Goal: Task Accomplishment & Management: Complete application form

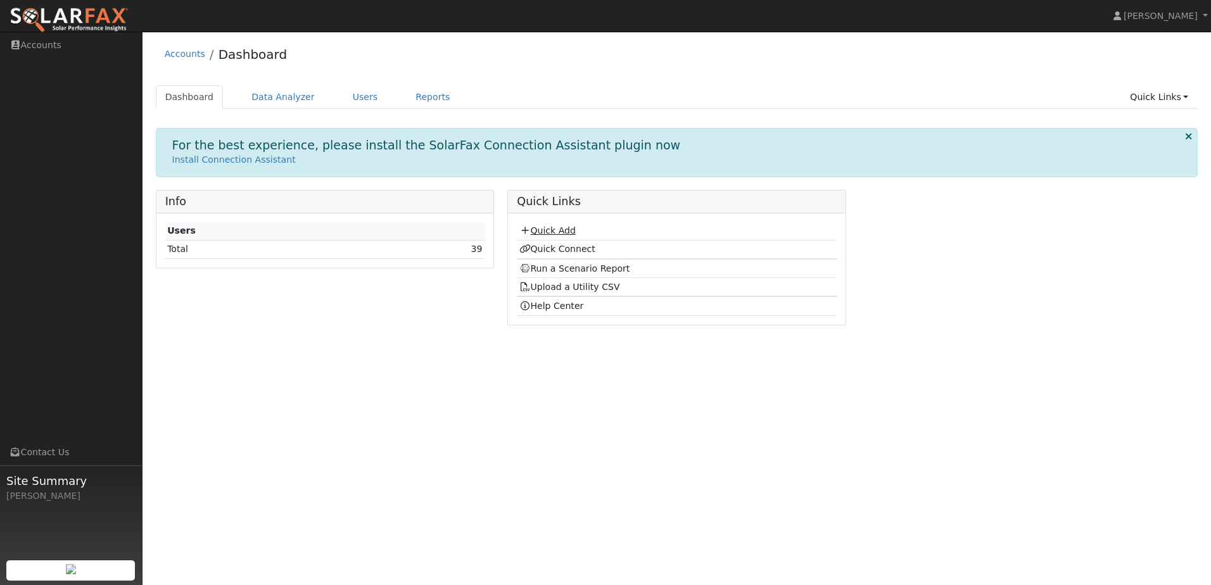
click at [550, 230] on link "Quick Add" at bounding box center [547, 230] width 56 height 10
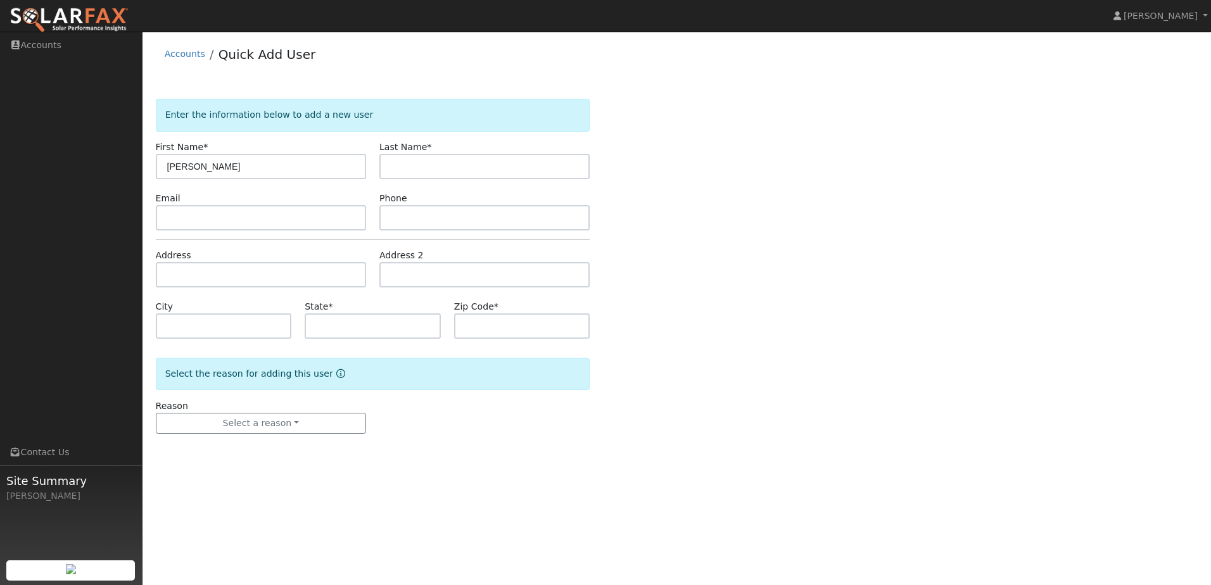
type input "[PERSON_NAME]"
click at [481, 171] on input "text" at bounding box center [484, 166] width 210 height 25
type input "Simanello"
click at [217, 272] on input "text" at bounding box center [261, 274] width 210 height 25
type input "19247 Halcon Crest Court"
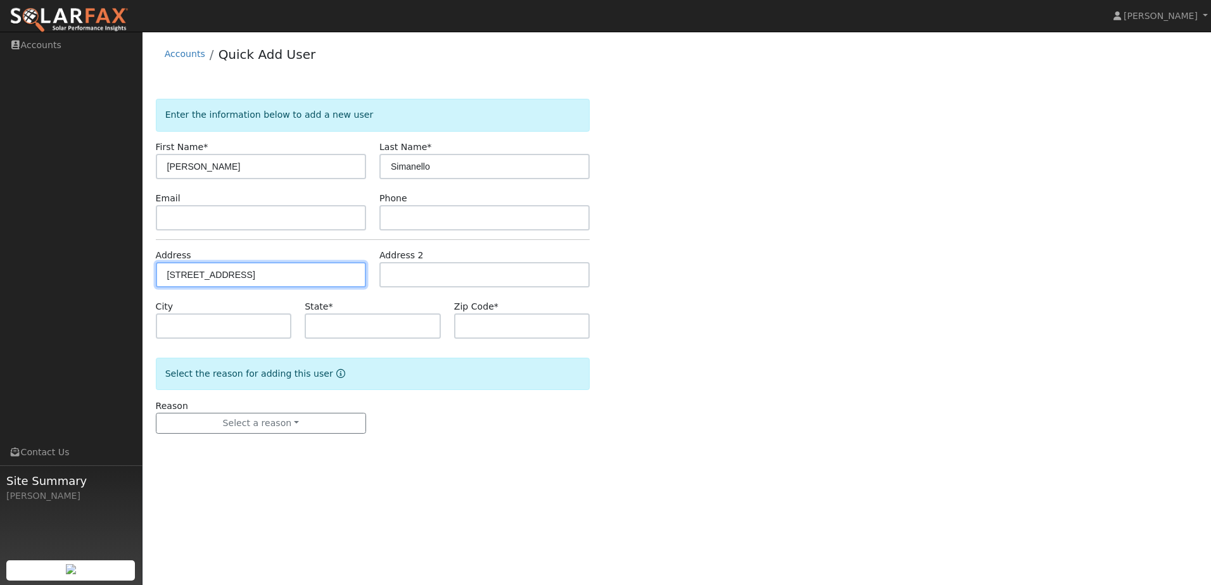
type input "Grass Valley"
type input "CA"
type input "95949"
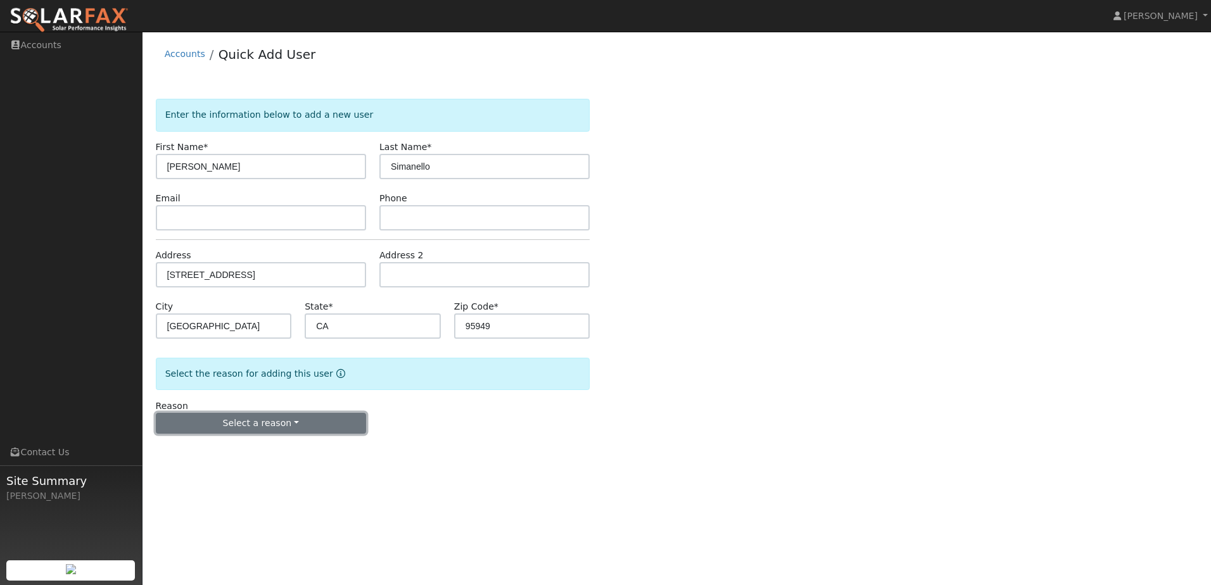
click at [284, 425] on button "Select a reason" at bounding box center [261, 424] width 210 height 22
click at [257, 449] on link "New lead" at bounding box center [226, 450] width 140 height 18
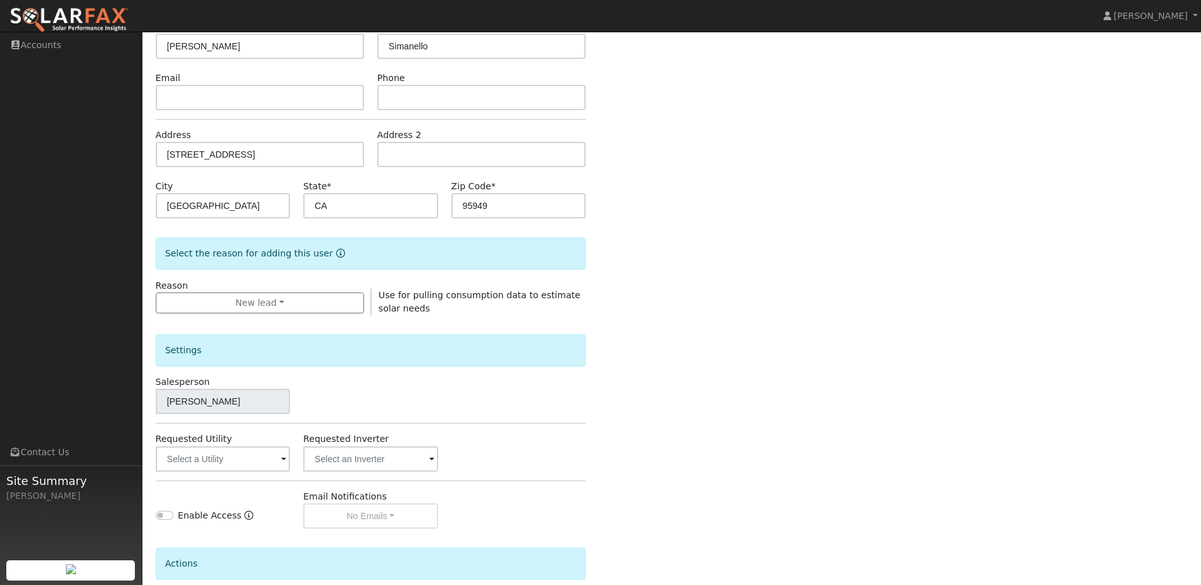
scroll to position [235, 0]
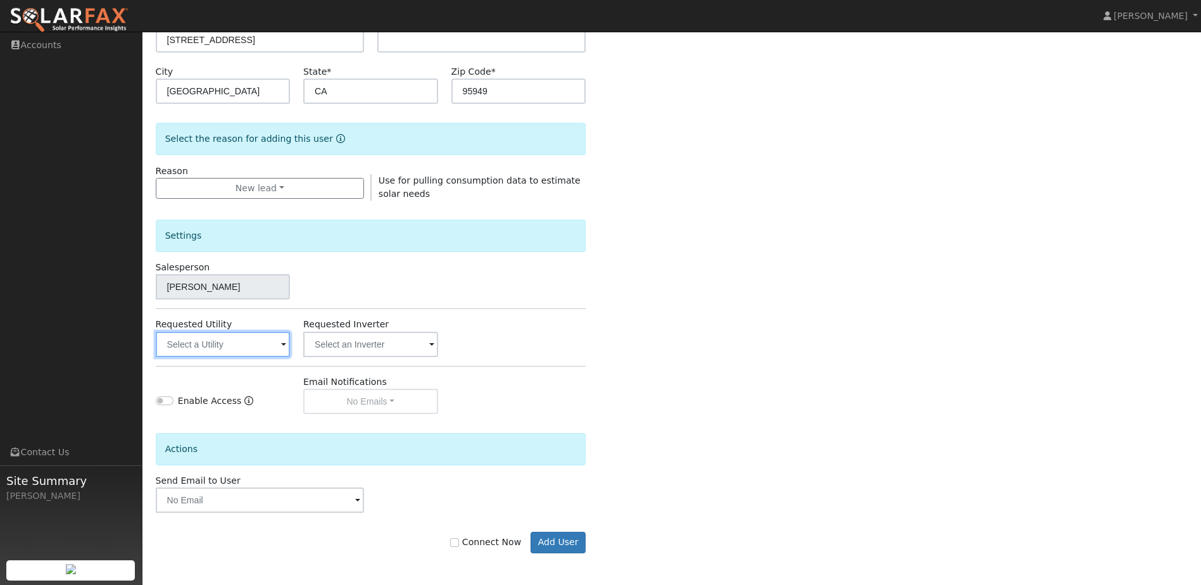
click at [210, 353] on input "text" at bounding box center [223, 344] width 134 height 25
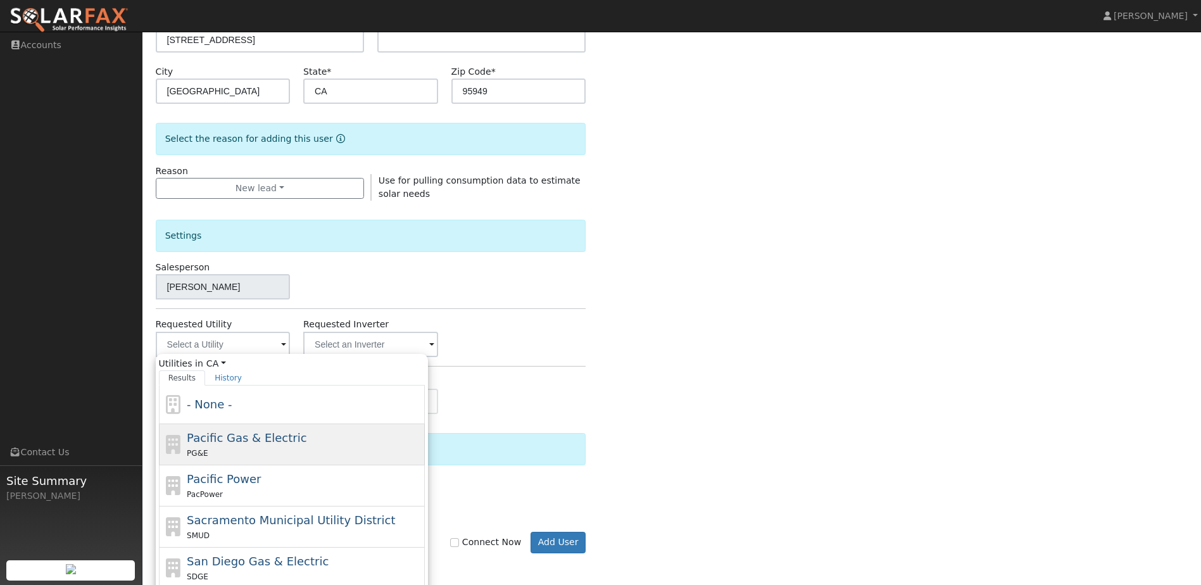
click at [230, 448] on div "PG&E" at bounding box center [304, 452] width 235 height 13
type input "Pacific Gas & Electric"
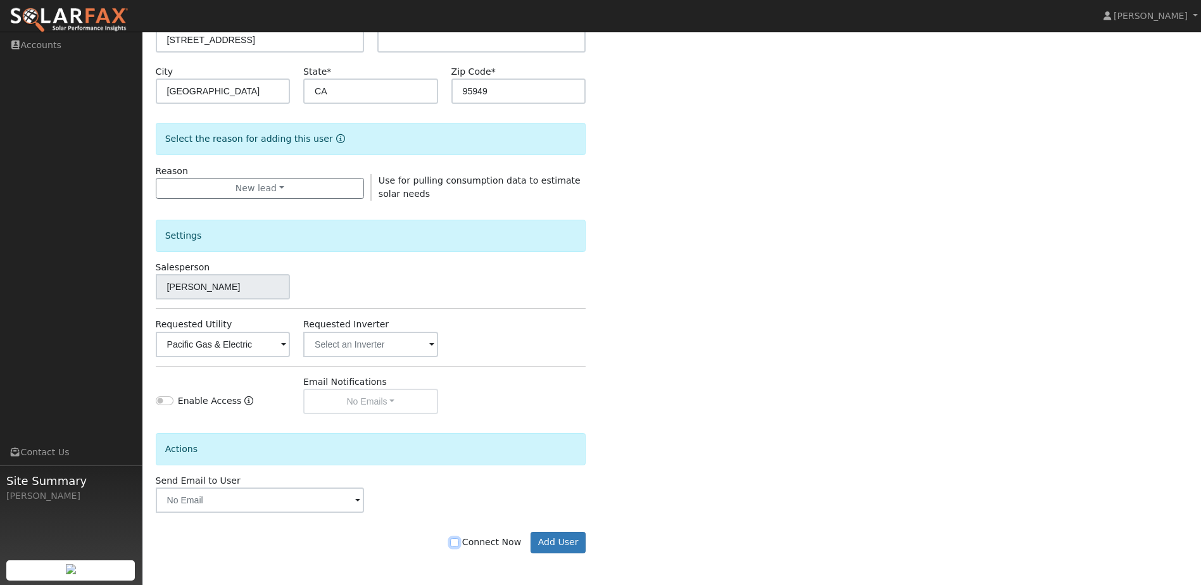
click at [459, 545] on input "Connect Now" at bounding box center [454, 542] width 9 height 9
checkbox input "true"
click at [571, 543] on button "Add User" at bounding box center [558, 543] width 55 height 22
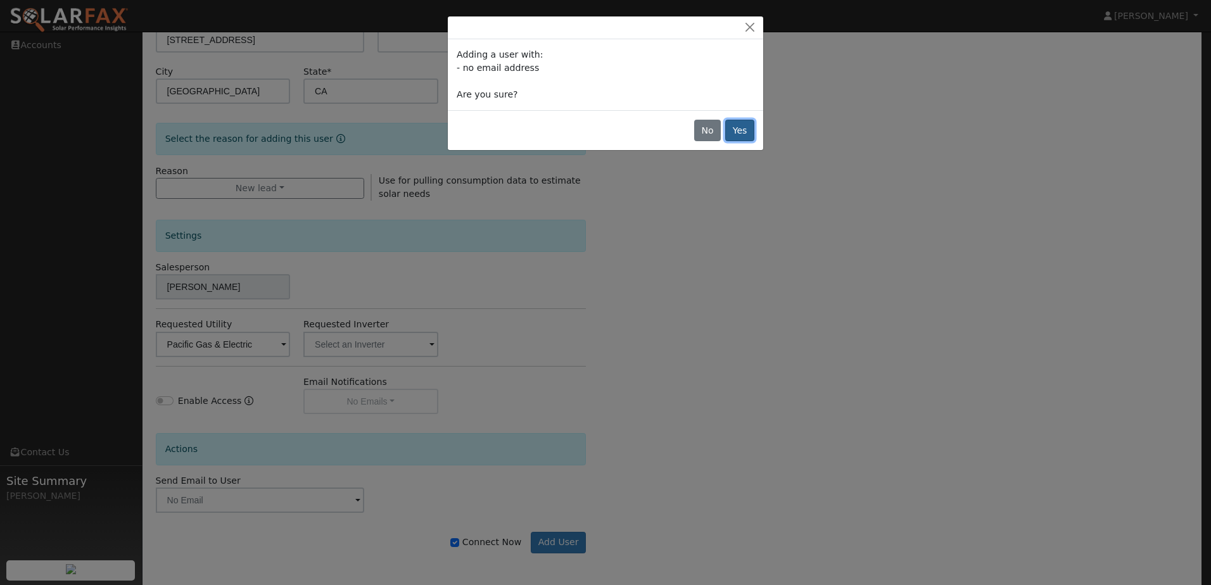
click at [746, 132] on button "Yes" at bounding box center [739, 131] width 29 height 22
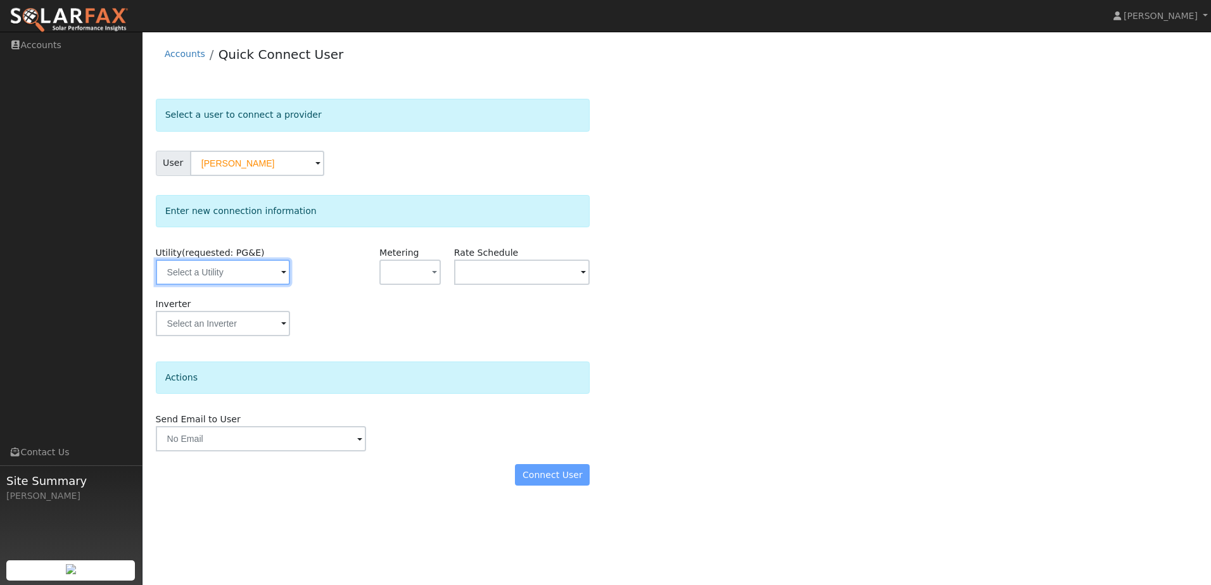
click at [268, 274] on input "text" at bounding box center [223, 272] width 134 height 25
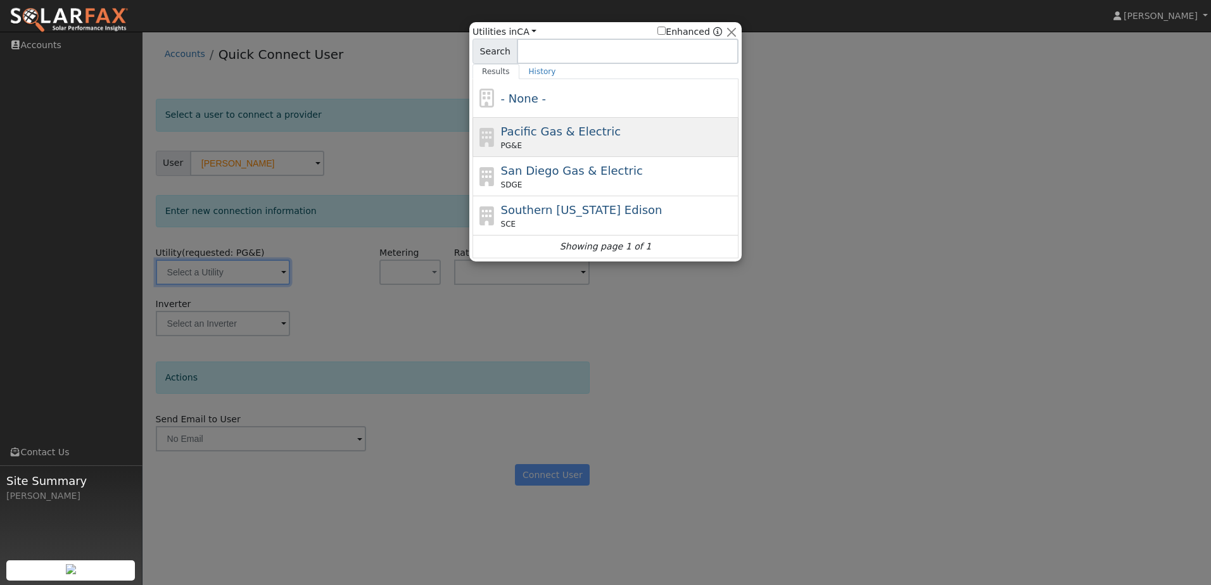
click at [501, 132] on span "Pacific Gas & Electric" at bounding box center [561, 131] width 120 height 13
type input "PG&E"
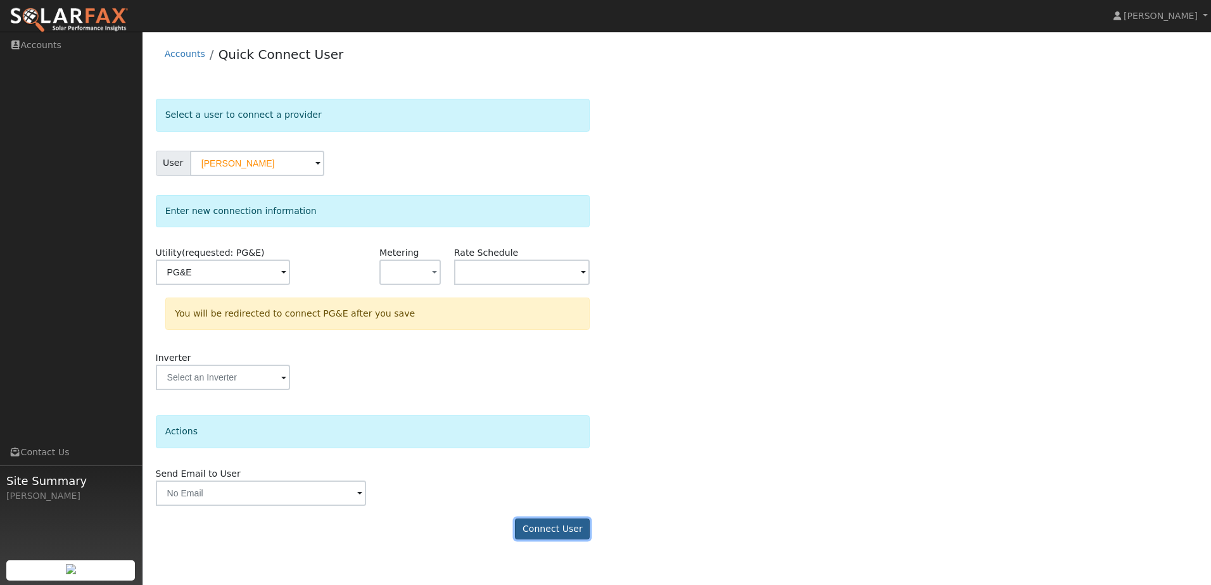
click at [548, 526] on button "Connect User" at bounding box center [552, 530] width 75 height 22
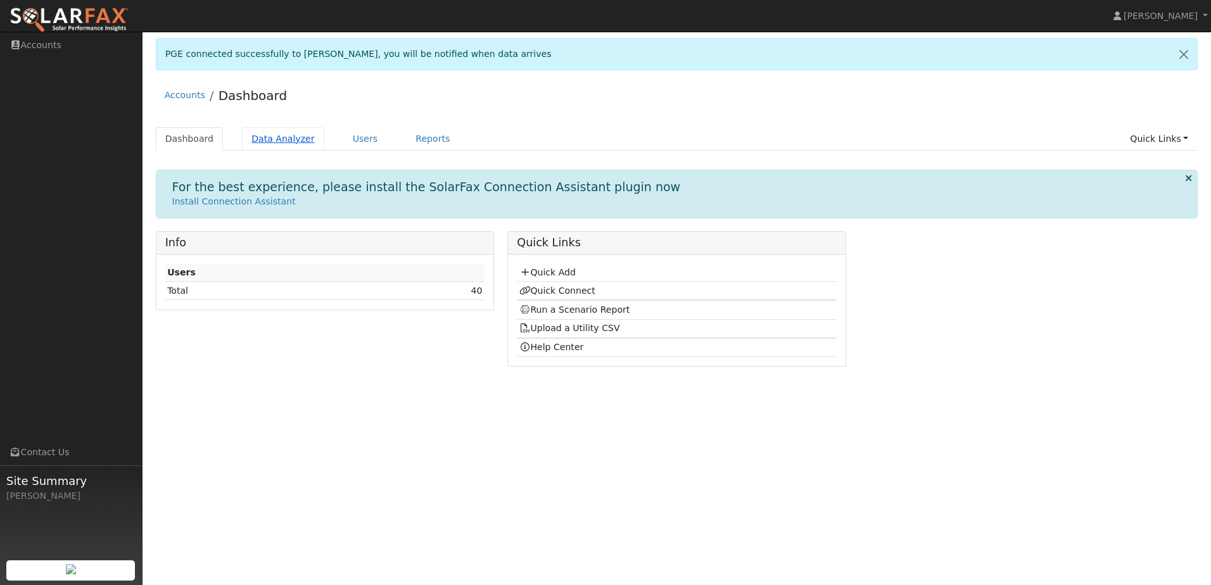
click at [270, 139] on link "Data Analyzer" at bounding box center [283, 138] width 82 height 23
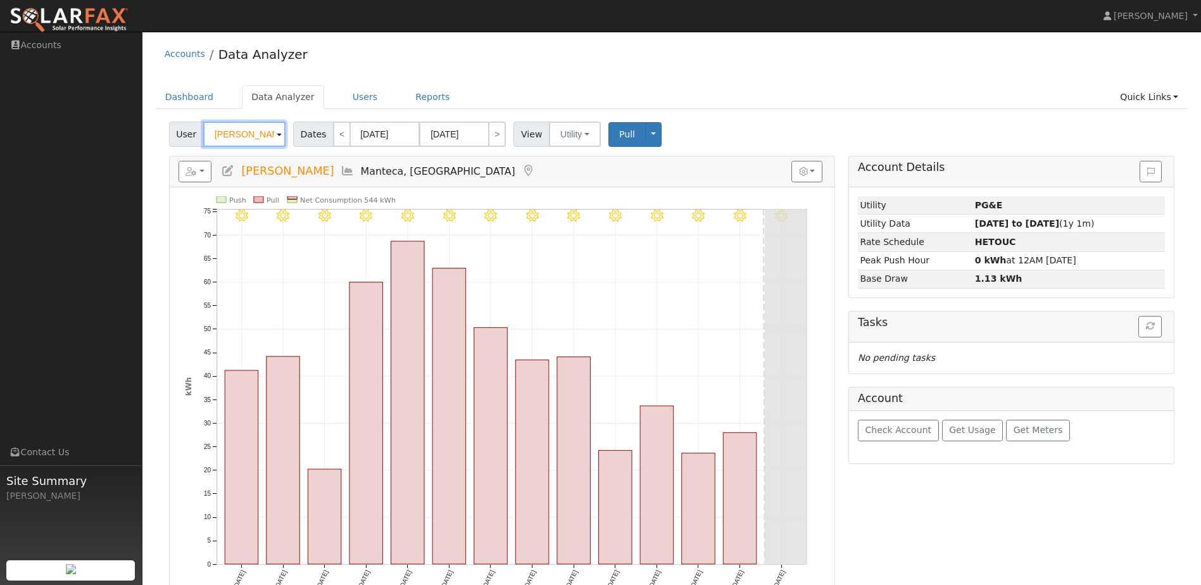
click at [263, 139] on input "[PERSON_NAME]" at bounding box center [244, 134] width 82 height 25
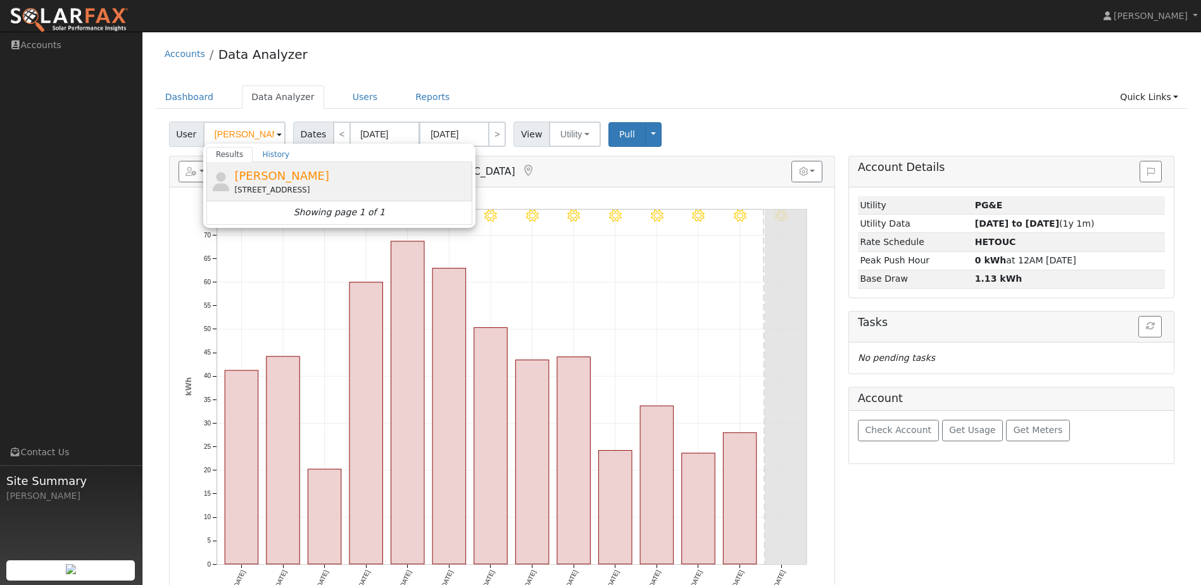
click at [270, 175] on span "[PERSON_NAME]" at bounding box center [281, 175] width 95 height 13
type input "[PERSON_NAME]"
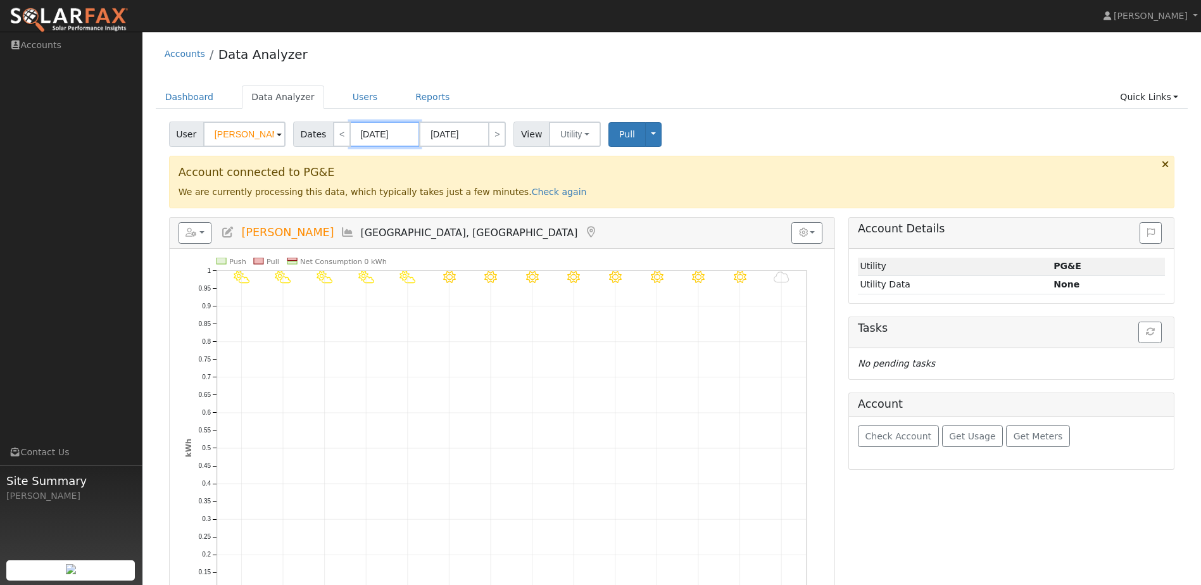
click at [402, 136] on input "[DATE]" at bounding box center [385, 134] width 70 height 25
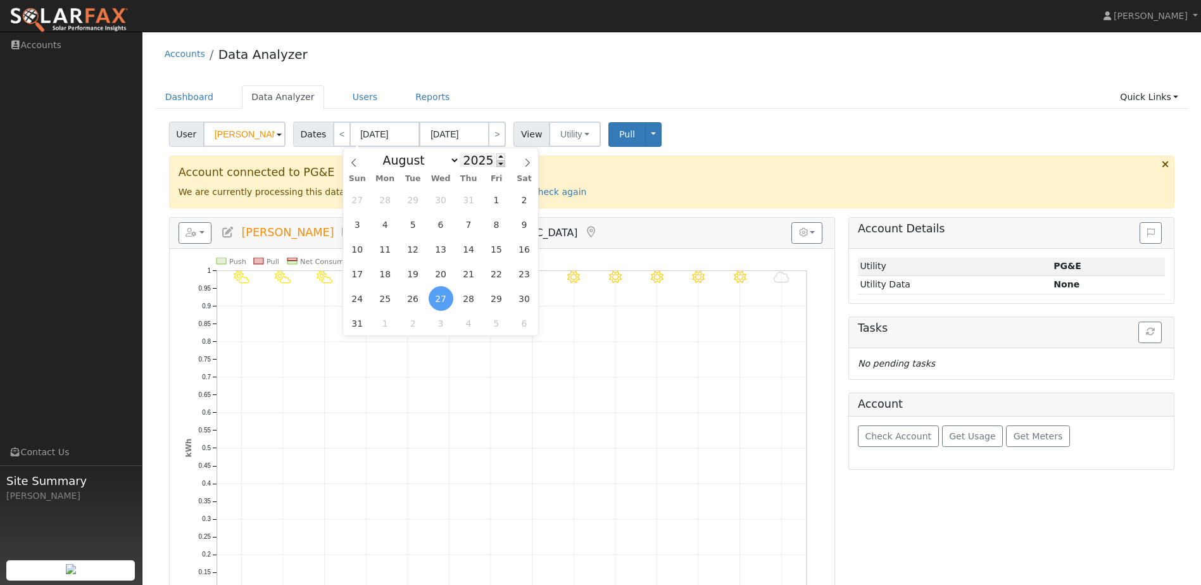
click at [496, 166] on span at bounding box center [500, 163] width 9 height 7
type input "2024"
click at [470, 205] on span "1" at bounding box center [468, 199] width 25 height 25
type input "08/01/2024"
type input "08/31/2024"
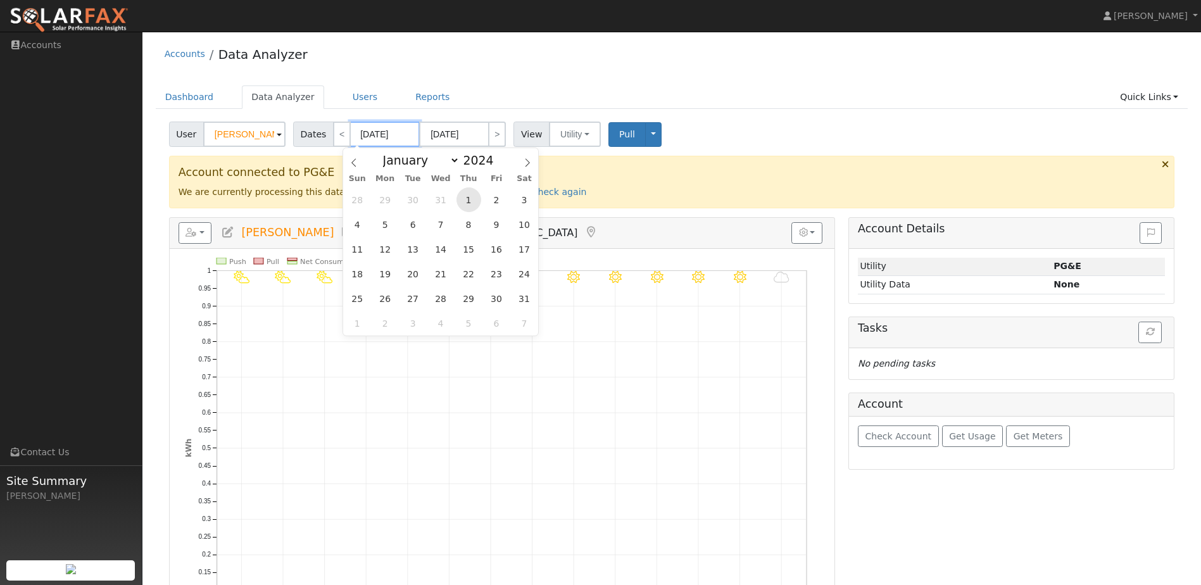
type input "2024"
select select "7"
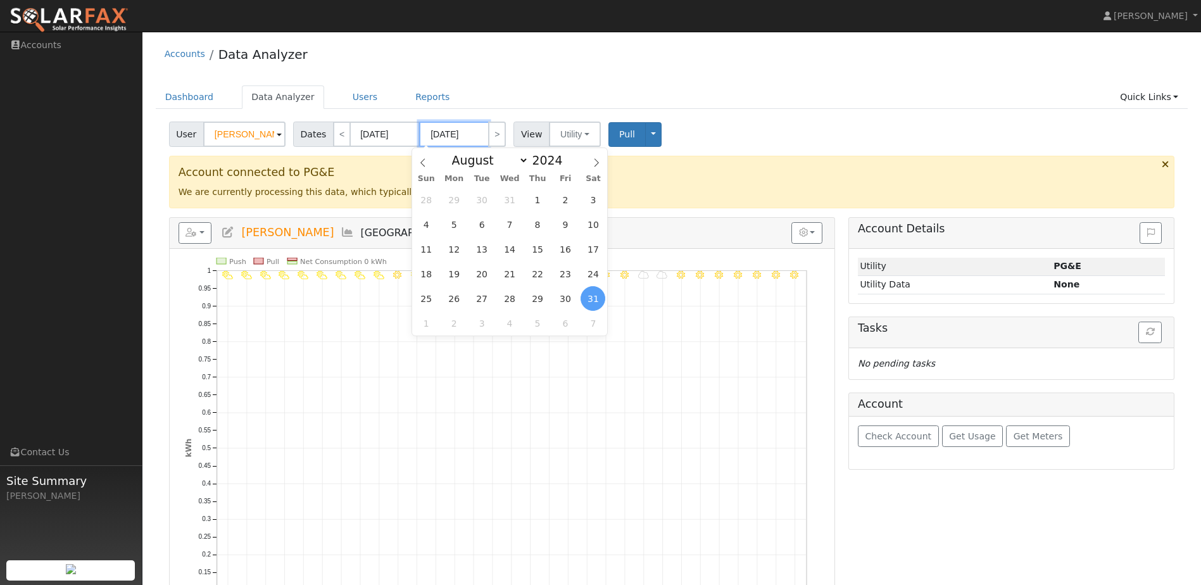
click at [453, 135] on input "08/31/2024" at bounding box center [454, 134] width 70 height 25
click at [565, 157] on span at bounding box center [569, 156] width 9 height 7
type input "2025"
click at [429, 325] on span "31" at bounding box center [426, 323] width 25 height 25
type input "08/31/2025"
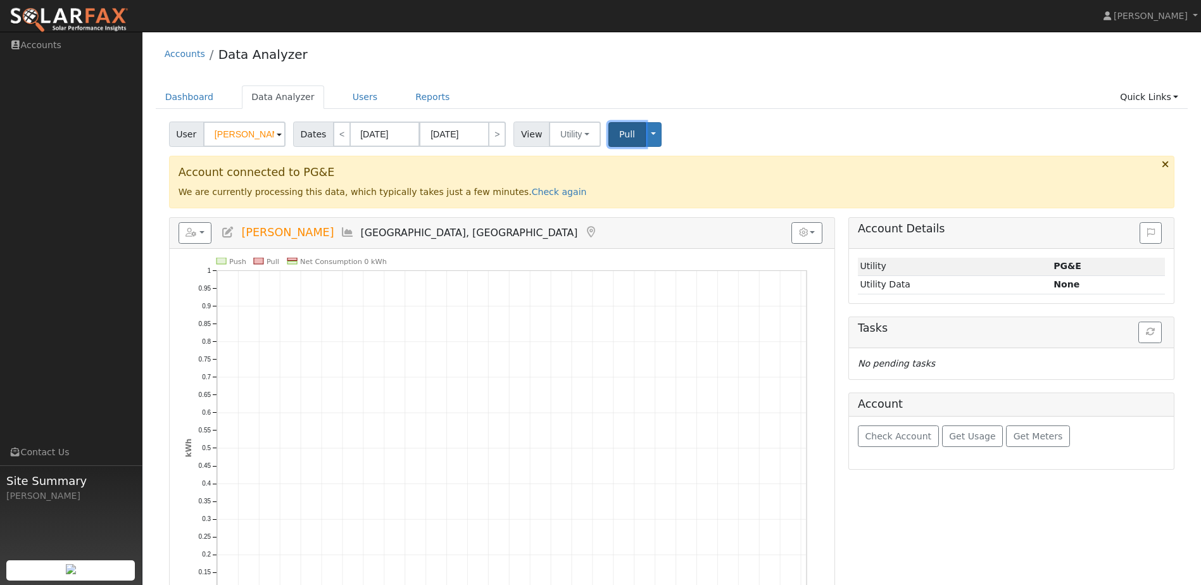
click at [619, 139] on span "Pull" at bounding box center [627, 134] width 16 height 10
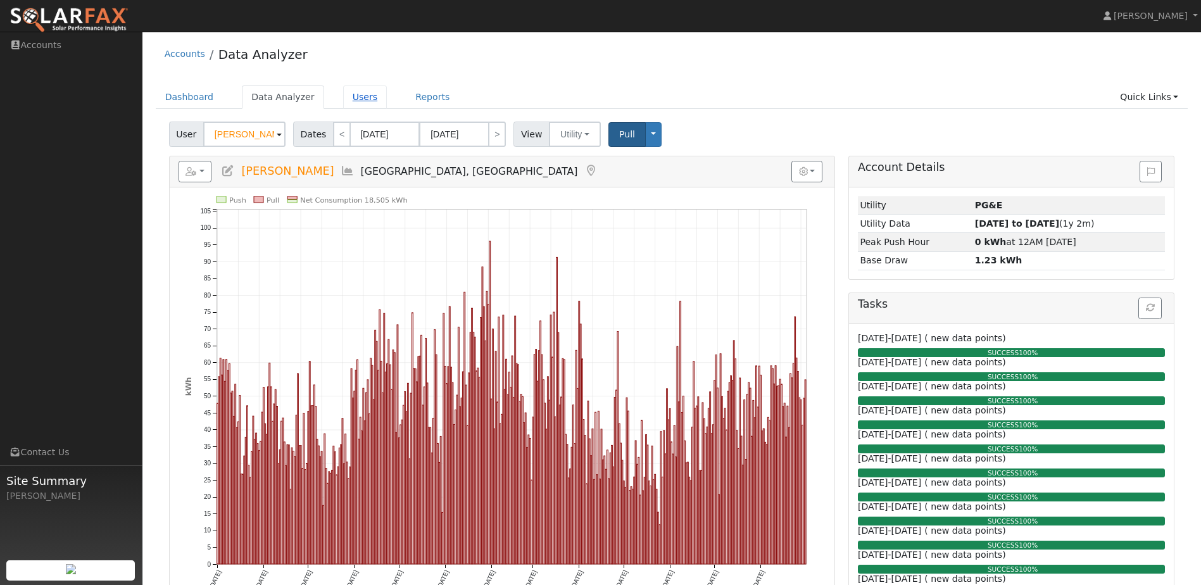
click at [363, 98] on link "Users" at bounding box center [365, 96] width 44 height 23
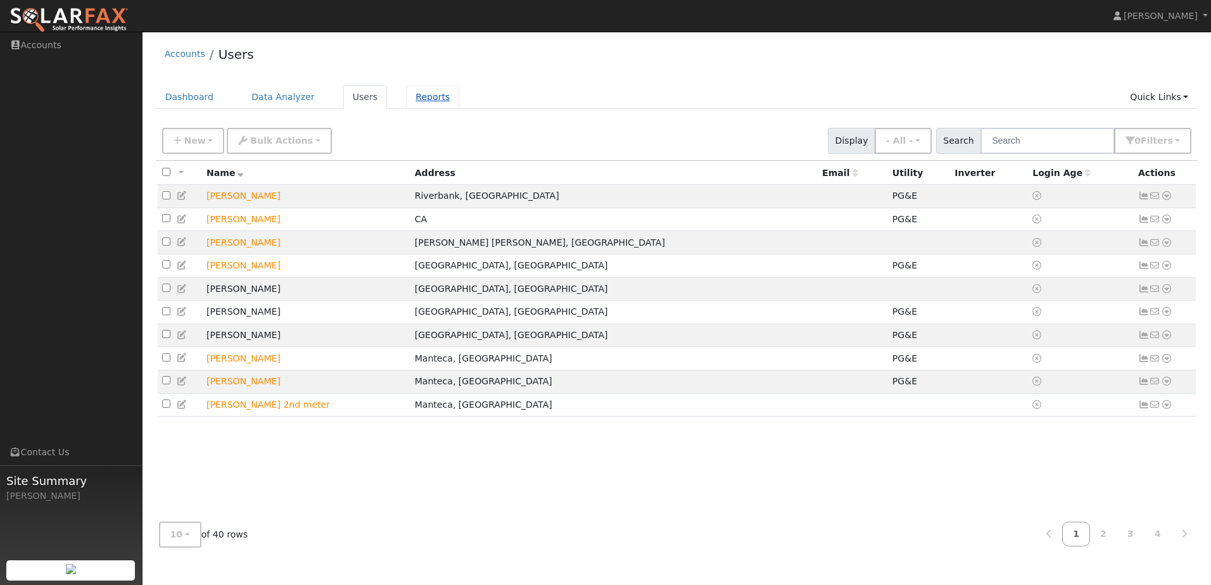
click at [412, 102] on link "Reports" at bounding box center [432, 96] width 53 height 23
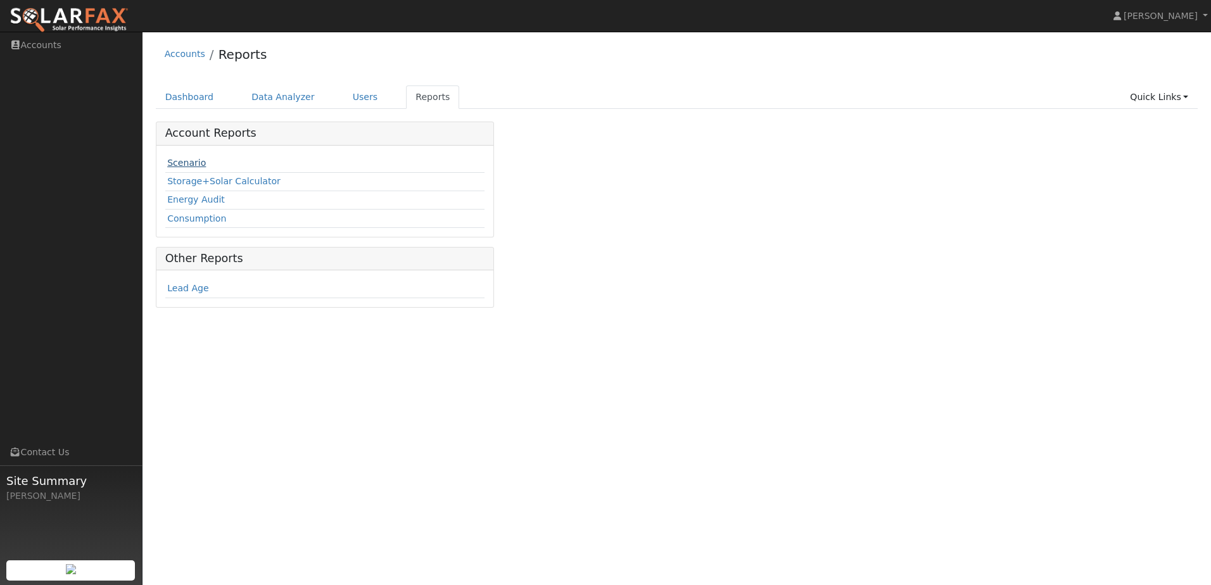
click at [192, 168] on link "Scenario" at bounding box center [186, 163] width 39 height 10
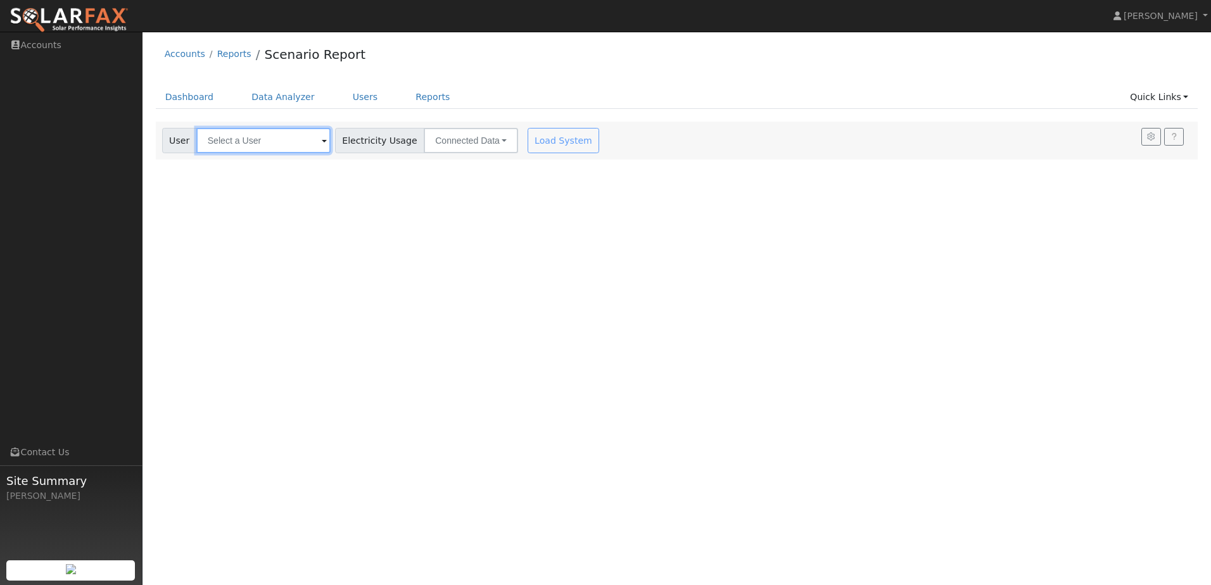
click at [291, 148] on input "text" at bounding box center [263, 140] width 134 height 25
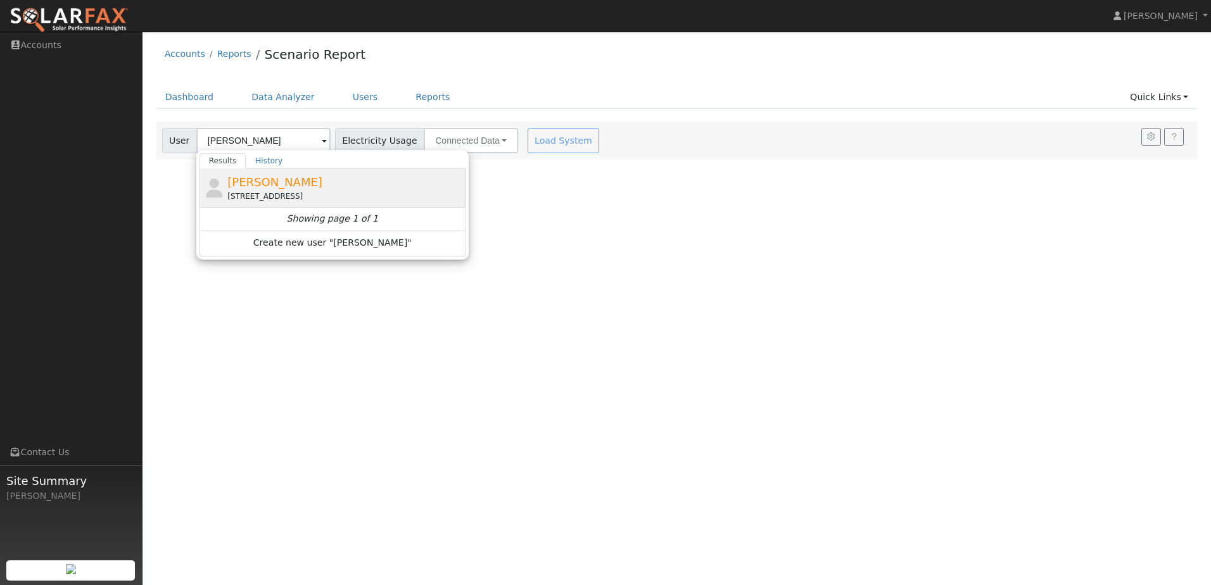
click at [262, 181] on span "[PERSON_NAME]" at bounding box center [274, 181] width 95 height 13
type input "[PERSON_NAME]"
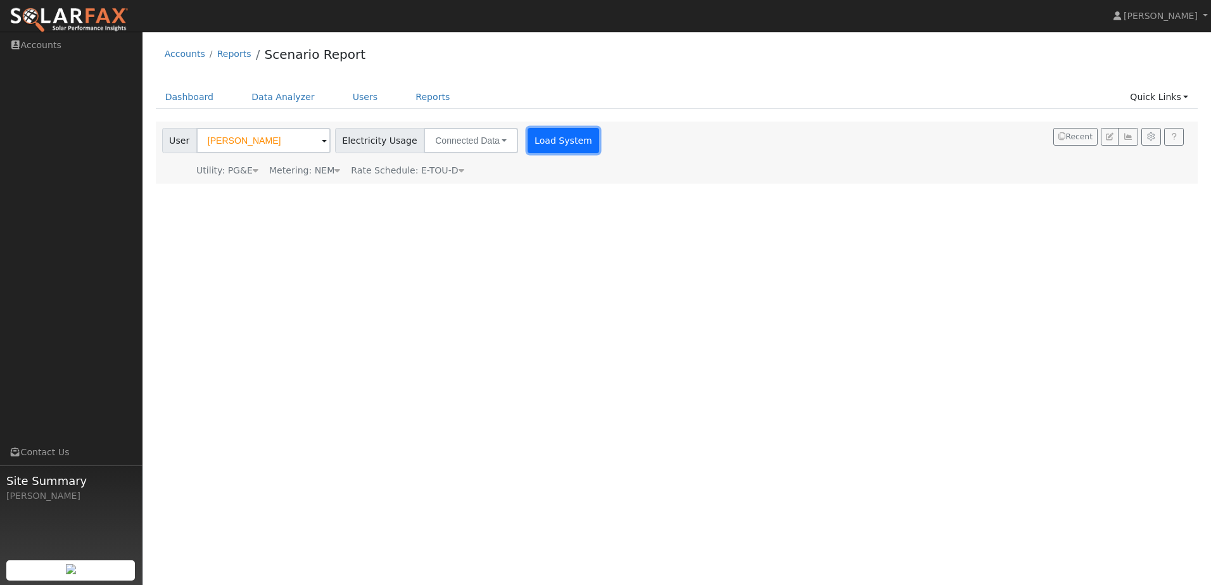
click at [549, 135] on button "Load System" at bounding box center [563, 140] width 72 height 25
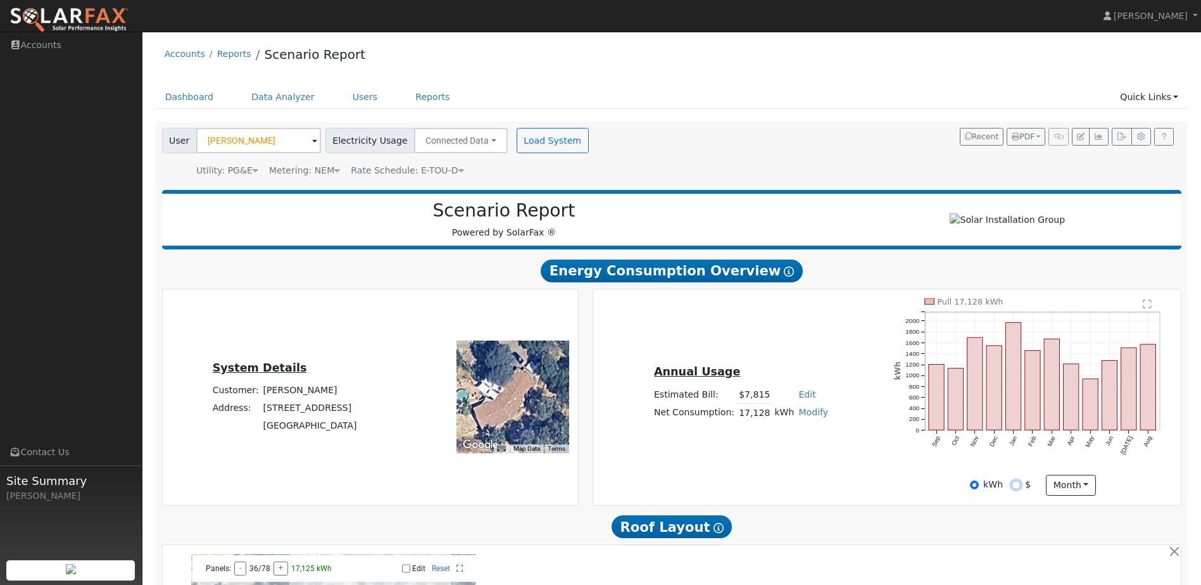
click at [1015, 489] on input "$" at bounding box center [1016, 485] width 9 height 9
radio input "true"
click at [968, 492] on div "kWh $ month Day Month" at bounding box center [1033, 486] width 292 height 22
click at [976, 486] on input "kWh" at bounding box center [974, 485] width 9 height 9
radio input "true"
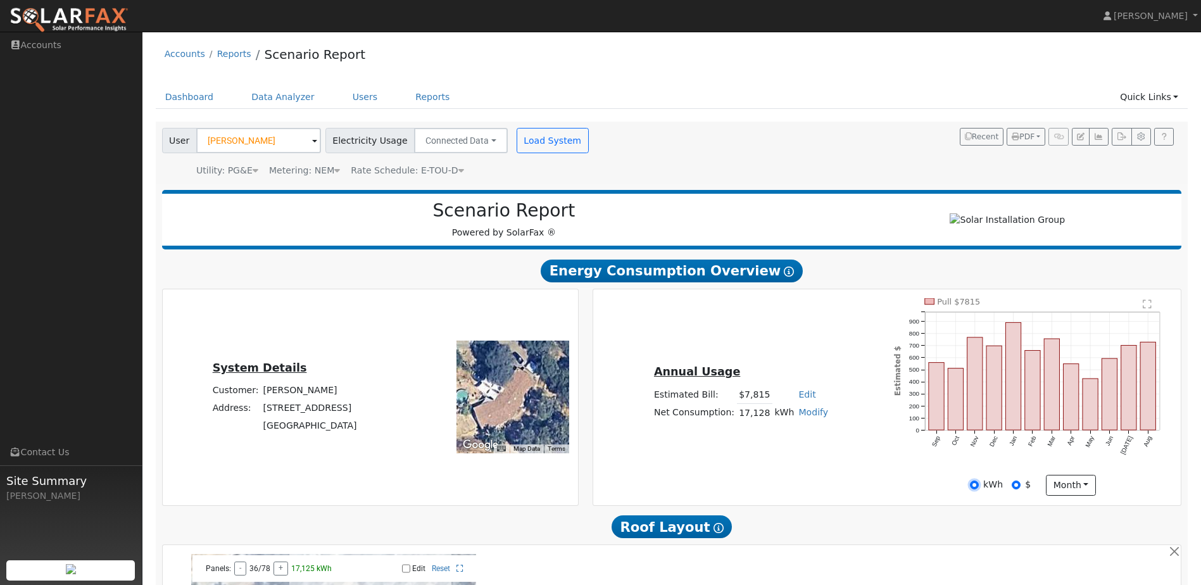
radio input "false"
click at [1083, 490] on button "month" at bounding box center [1071, 486] width 50 height 22
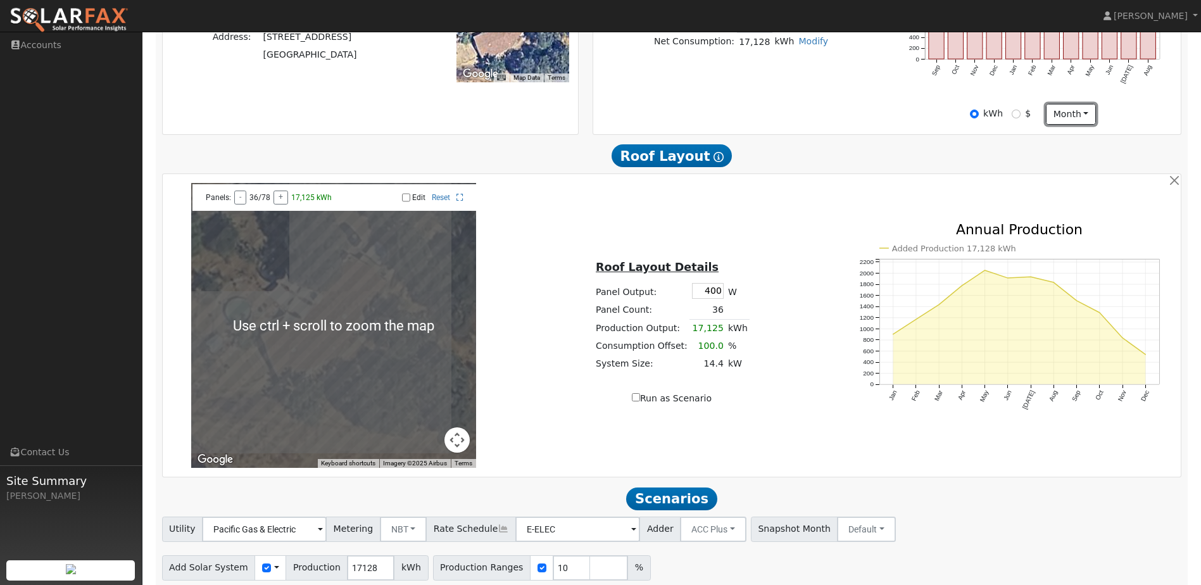
scroll to position [424, 0]
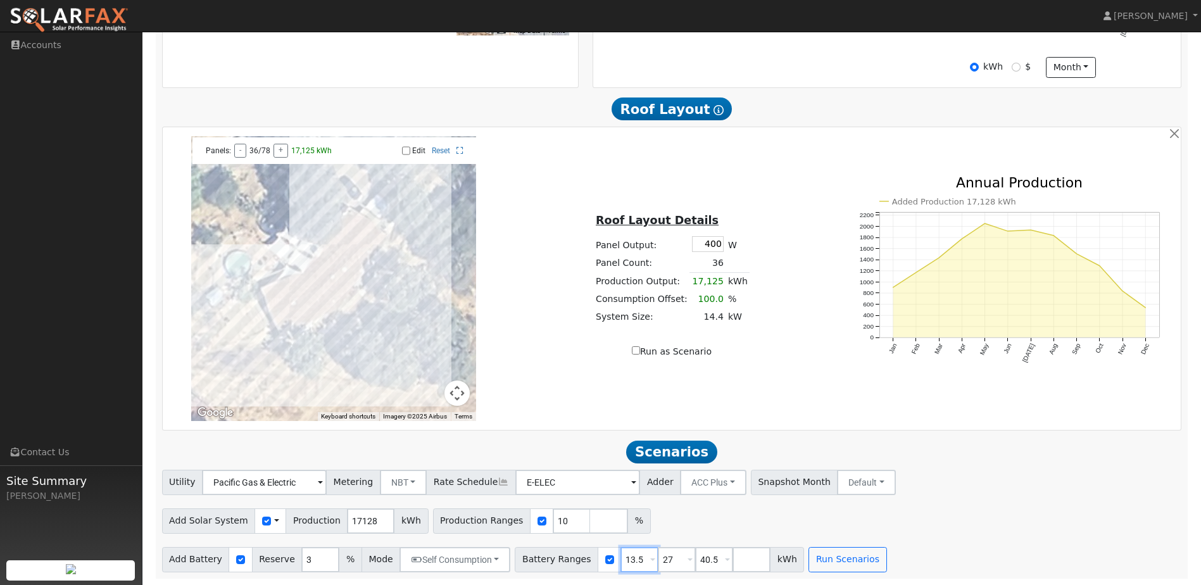
click at [620, 566] on input "13.5" at bounding box center [639, 559] width 38 height 25
drag, startPoint x: 622, startPoint y: 561, endPoint x: 567, endPoint y: 561, distance: 55.7
click at [567, 561] on div "Battery Ranges 13.5 Overrides Reserve % Mode None None Self Consumption Peak Sa…" at bounding box center [659, 559] width 289 height 25
type input "10"
click at [658, 562] on input "27" at bounding box center [677, 559] width 38 height 25
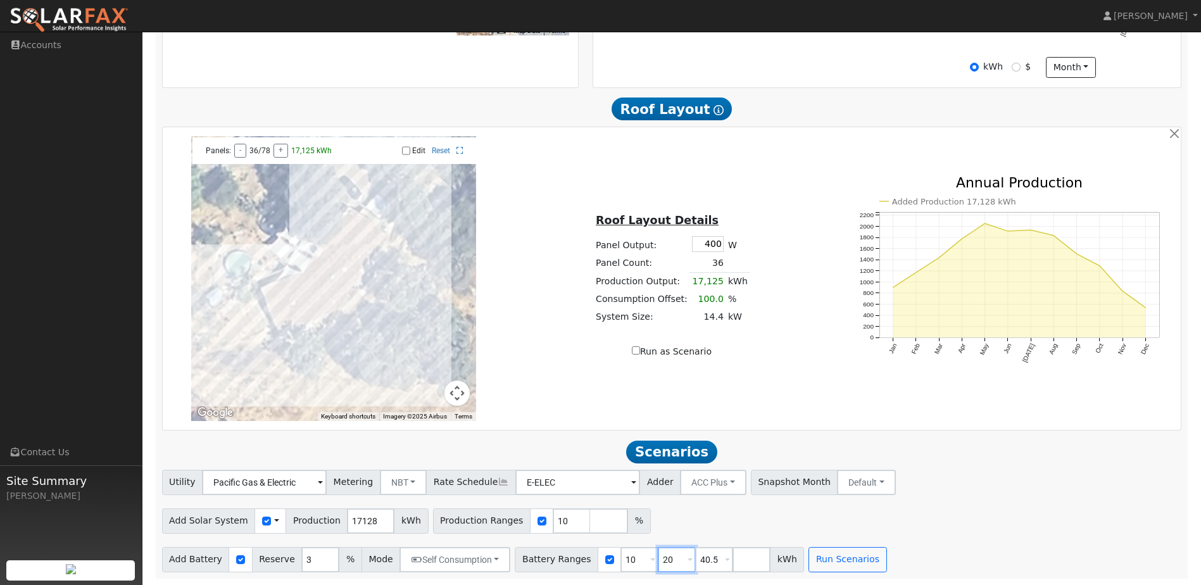
type input "20"
drag, startPoint x: 696, startPoint y: 558, endPoint x: 644, endPoint y: 559, distance: 51.9
click at [644, 559] on div "Battery Ranges 10 Overrides Reserve % Mode None None Self Consumption Peak Savi…" at bounding box center [659, 559] width 289 height 25
type input "30"
click at [553, 520] on input "10" at bounding box center [572, 520] width 38 height 25
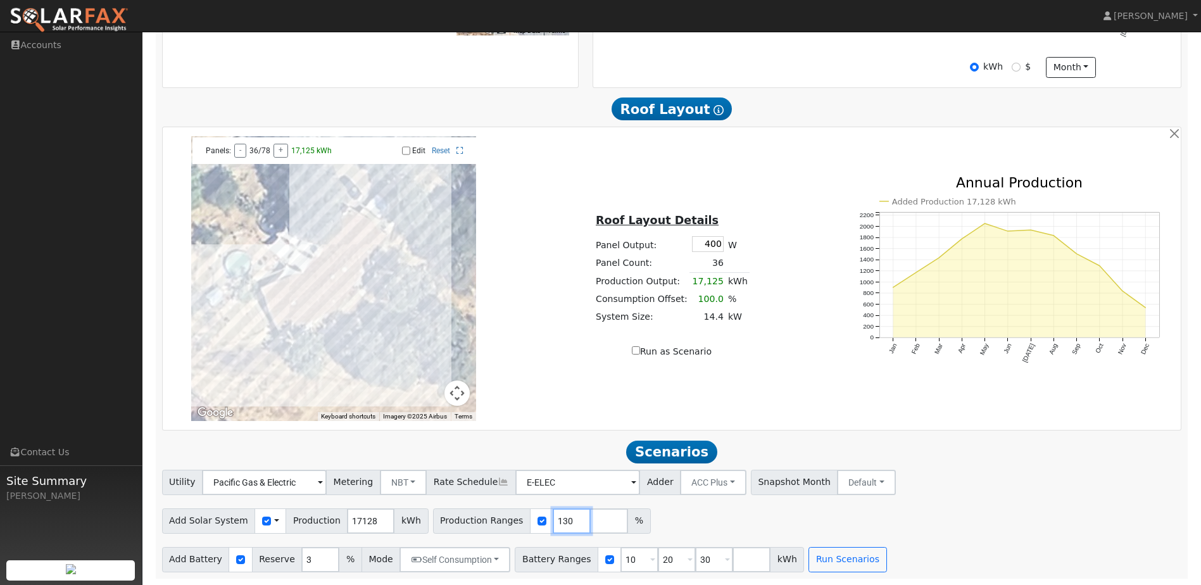
type input "130"
click at [590, 517] on input "number" at bounding box center [609, 520] width 38 height 25
type input "150"
click at [929, 515] on div "Add Solar System Use CSV Data Production 17128 kWh Production Ranges 130 150 %" at bounding box center [672, 519] width 1024 height 30
click at [836, 560] on button "Run Scenarios" at bounding box center [848, 559] width 78 height 25
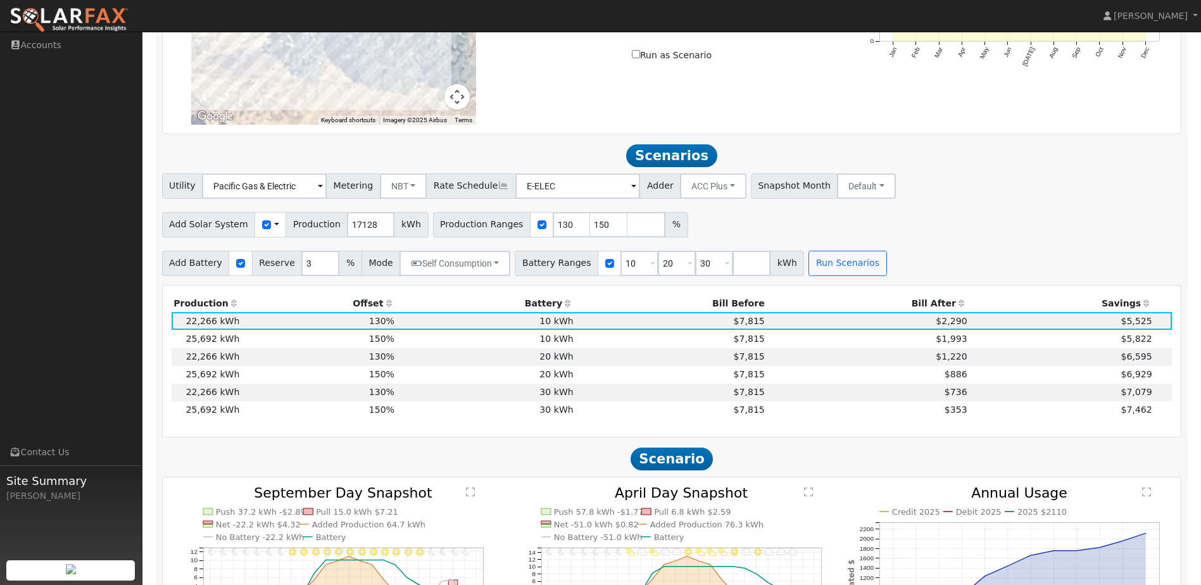
scroll to position [826, 0]
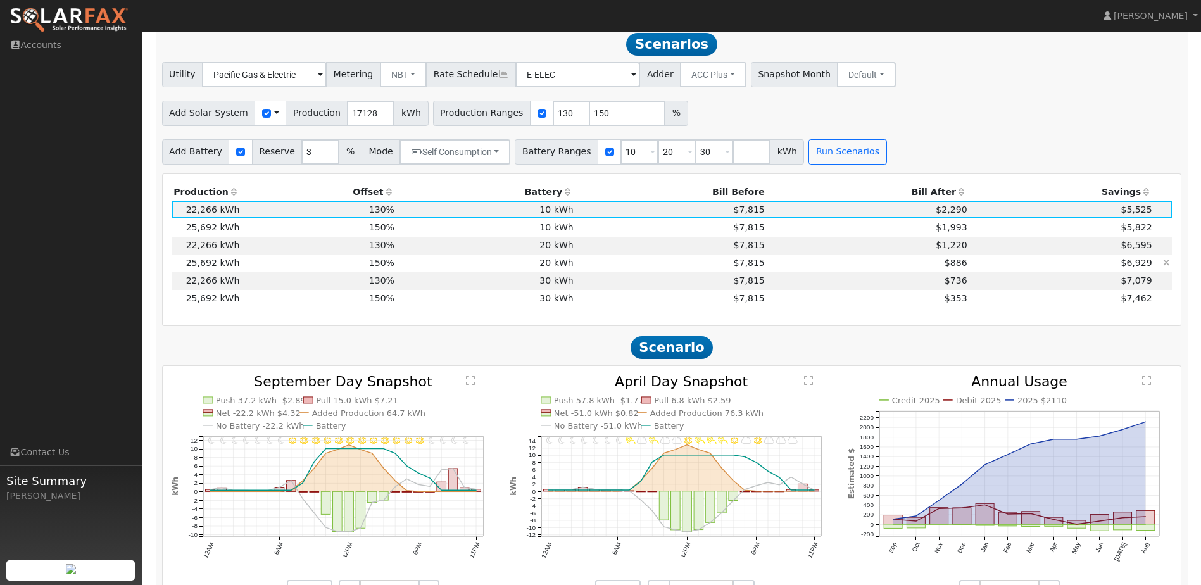
click at [466, 269] on td "20 kWh" at bounding box center [486, 264] width 179 height 18
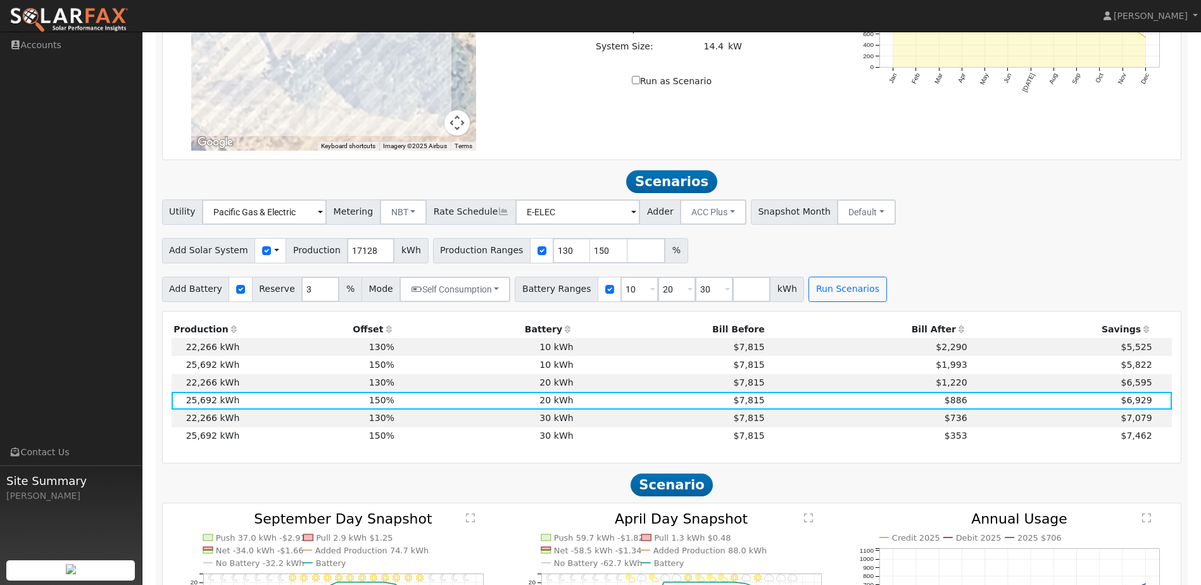
scroll to position [572, 0]
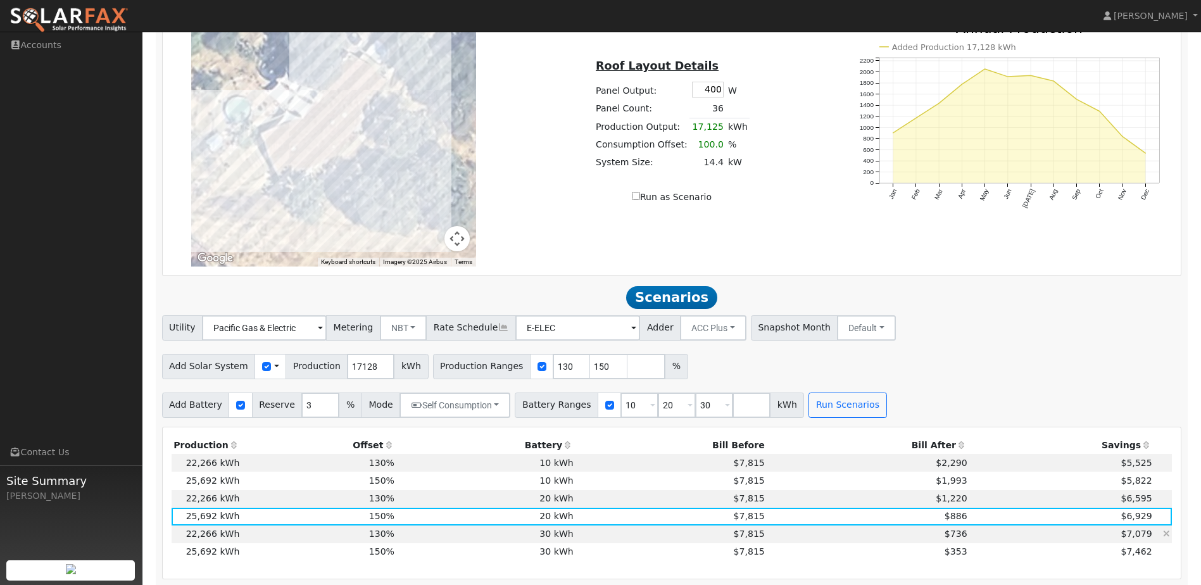
click at [421, 542] on td "30 kWh" at bounding box center [486, 534] width 179 height 18
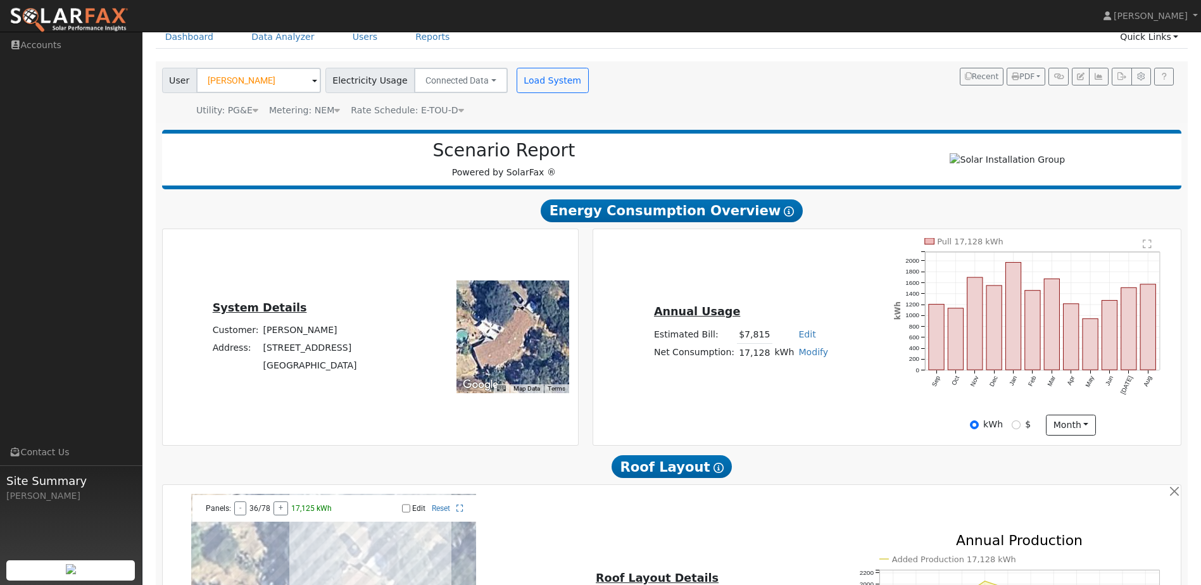
scroll to position [0, 0]
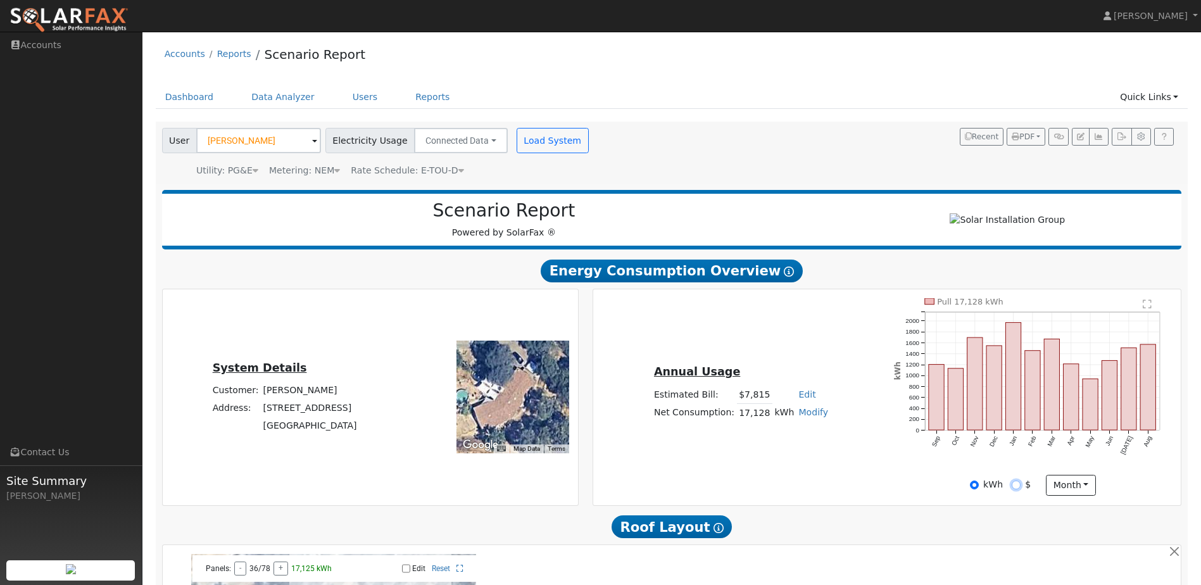
click at [1016, 489] on input "$" at bounding box center [1016, 485] width 9 height 9
radio input "true"
radio input "false"
click at [278, 96] on link "Data Analyzer" at bounding box center [283, 96] width 82 height 23
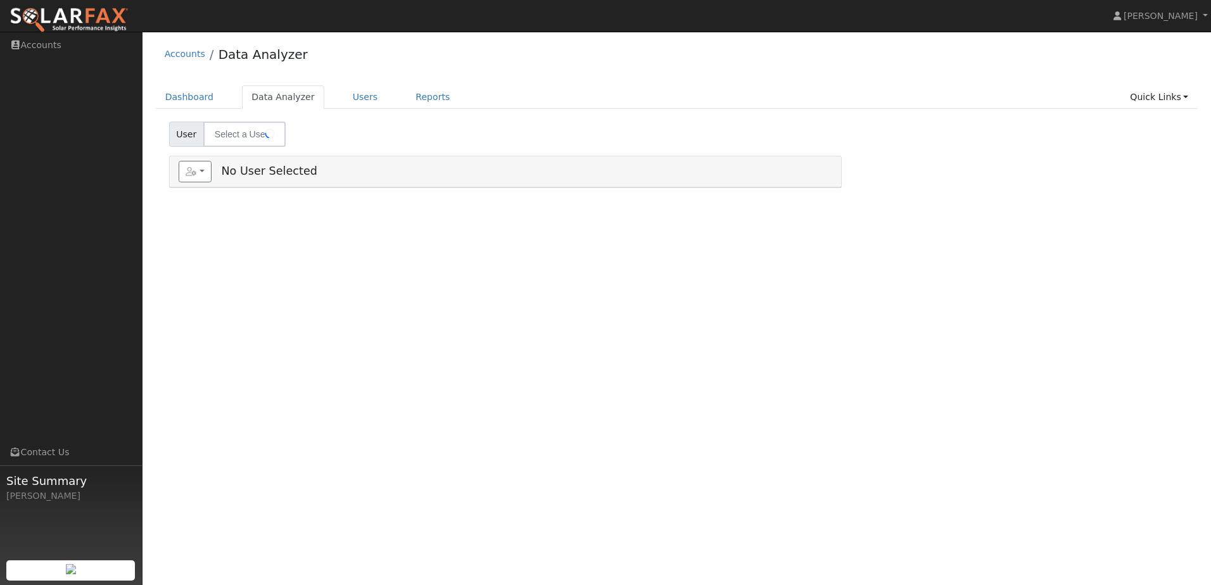
select select "7"
type input "[PERSON_NAME]"
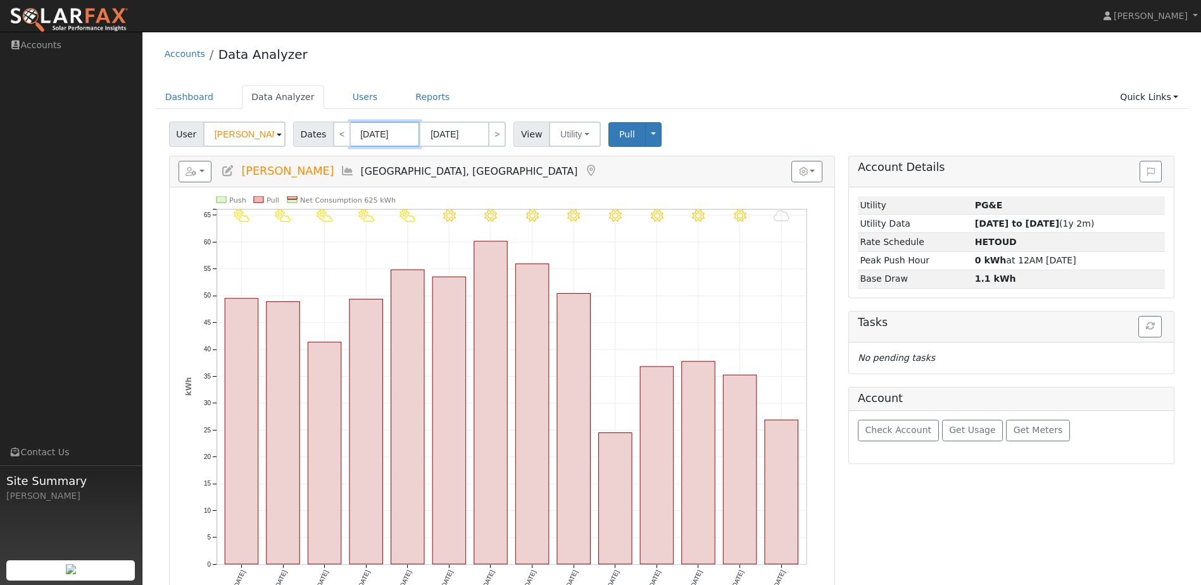
click at [387, 135] on input "08/27/2025" at bounding box center [385, 134] width 70 height 25
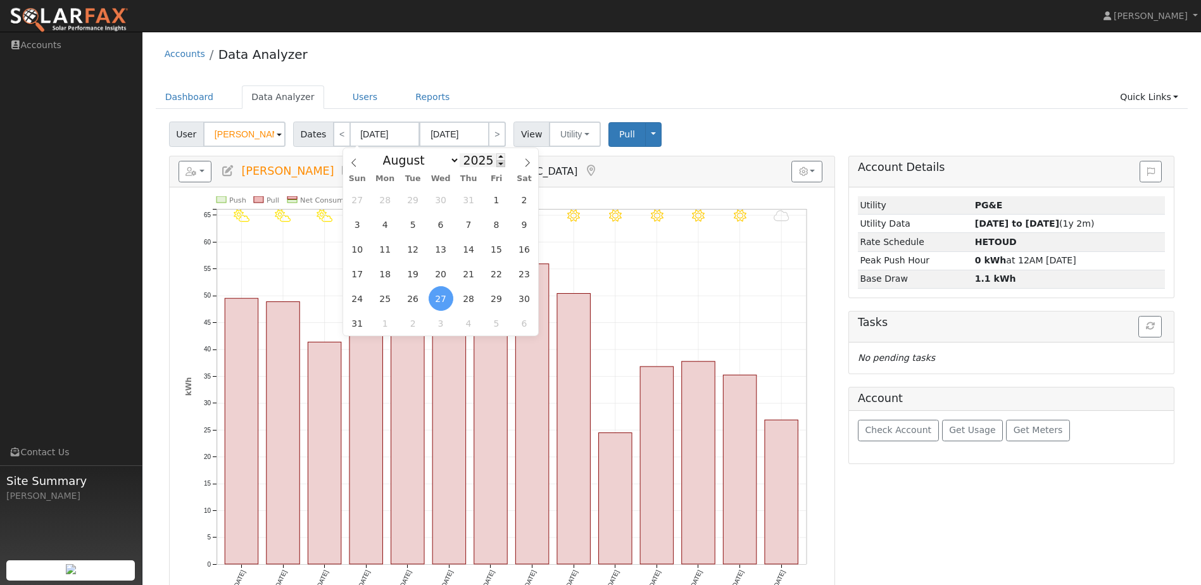
click at [496, 166] on span at bounding box center [500, 163] width 9 height 7
type input "2024"
click at [439, 222] on span "7" at bounding box center [441, 224] width 25 height 25
type input "08/07/2024"
type input "08/20/2024"
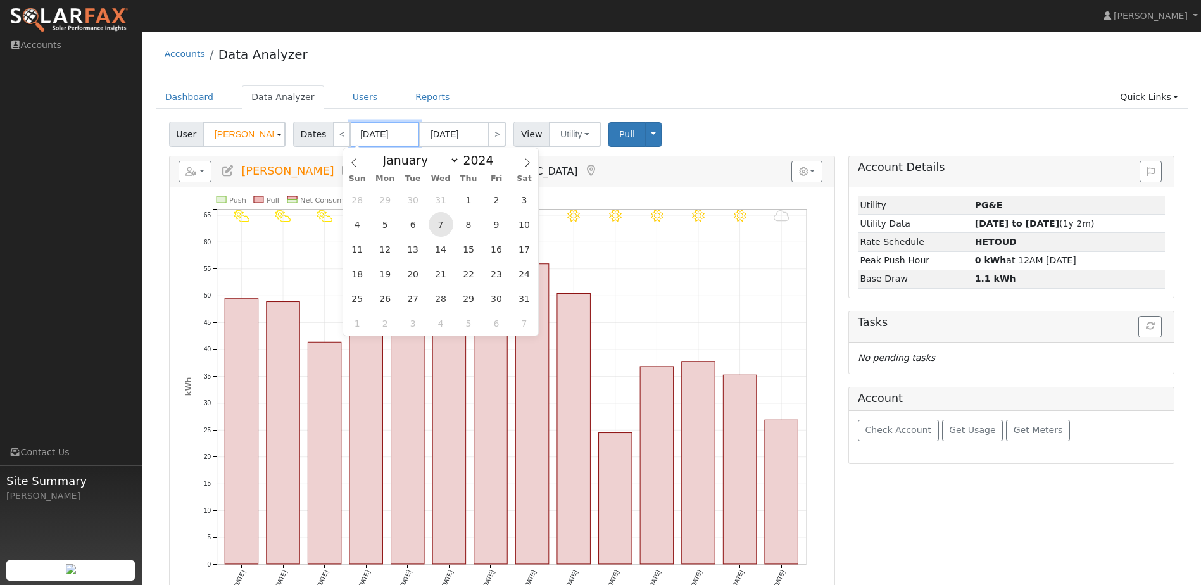
type input "2024"
select select "7"
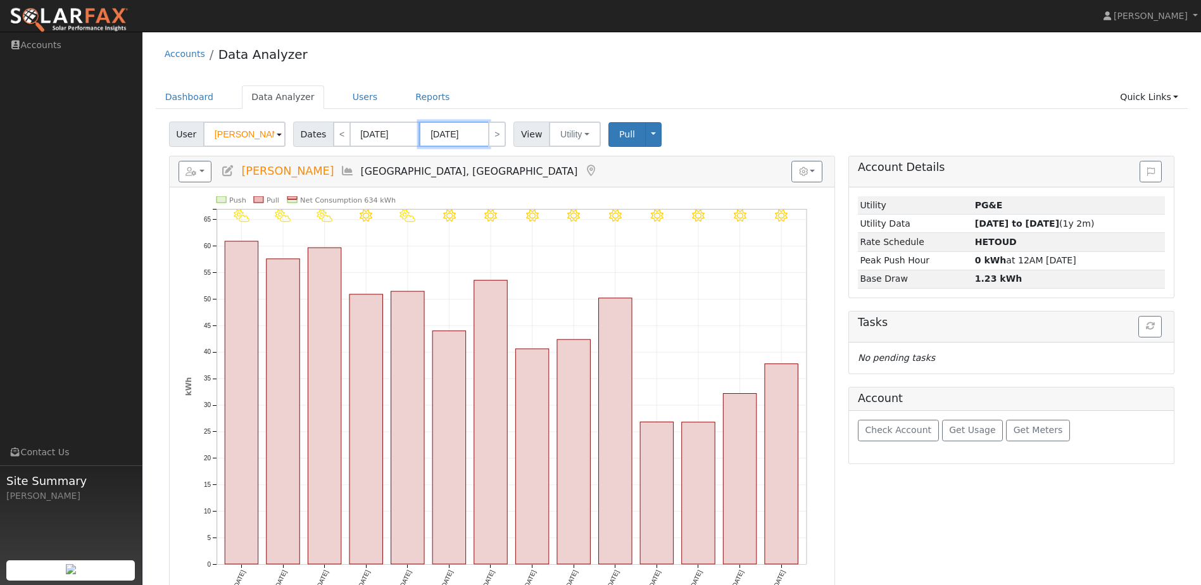
click at [470, 138] on input "08/20/2024" at bounding box center [454, 134] width 70 height 25
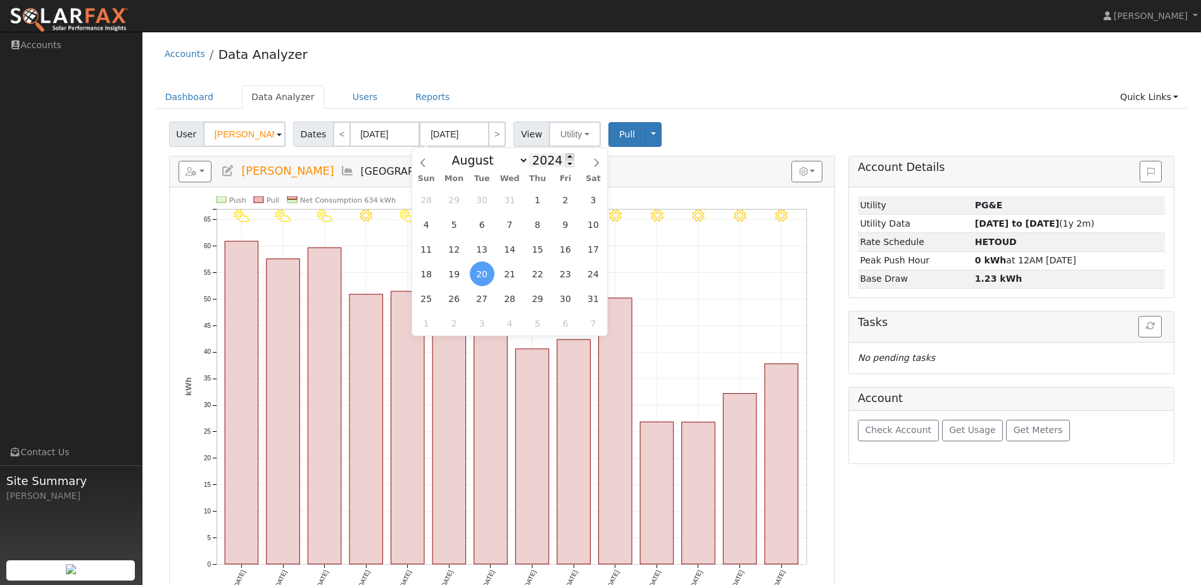
click at [565, 156] on span at bounding box center [569, 156] width 9 height 7
type input "2025"
click at [544, 300] on span "28" at bounding box center [537, 298] width 25 height 25
type input "08/28/2025"
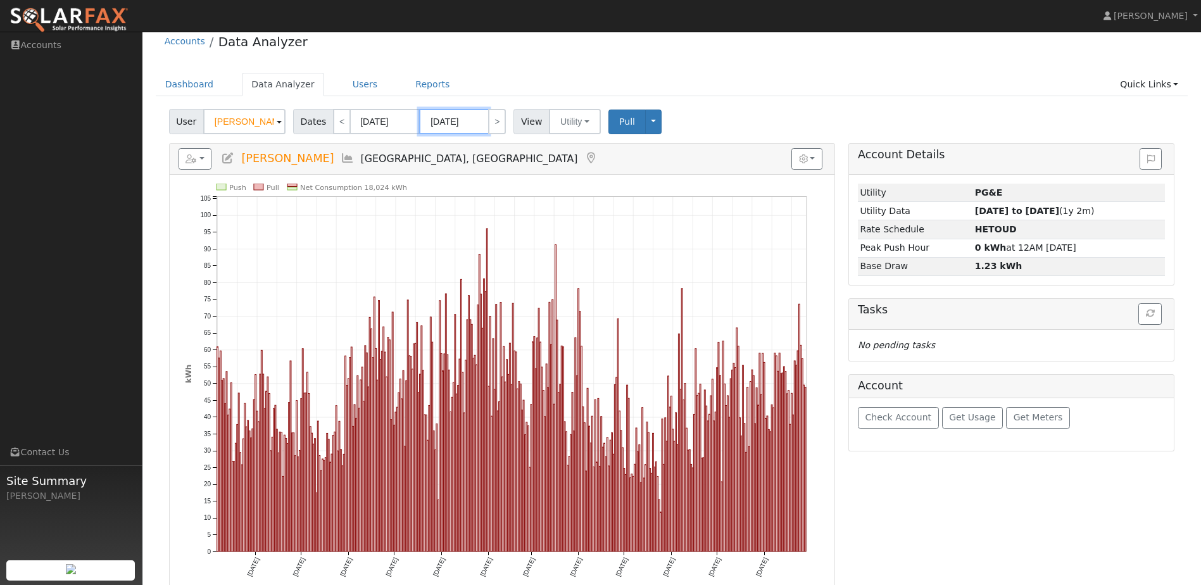
scroll to position [24, 0]
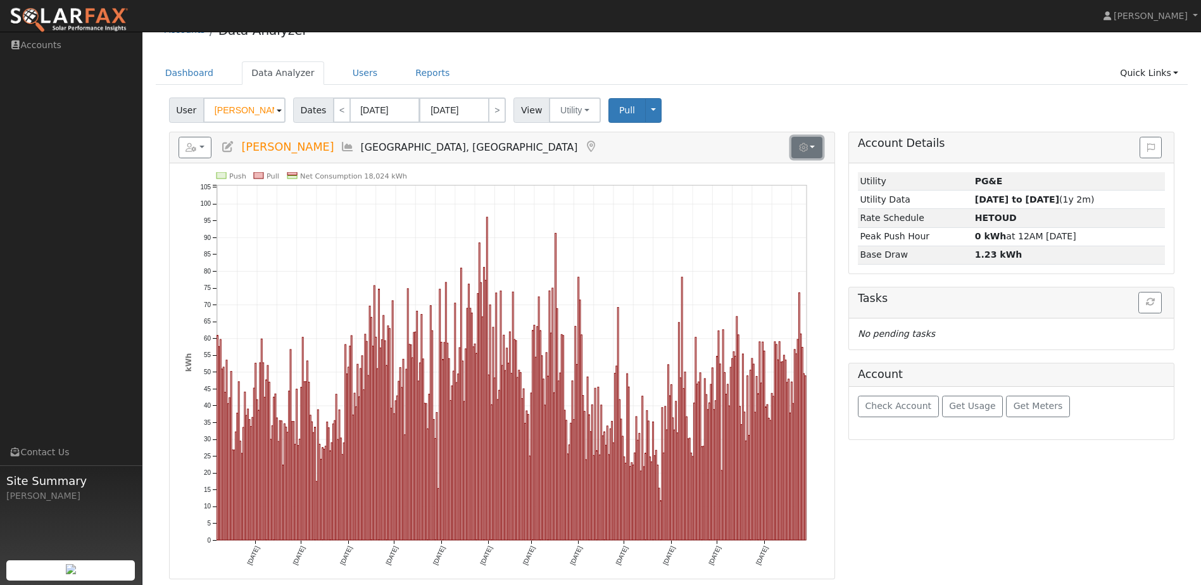
click at [815, 149] on button "button" at bounding box center [806, 148] width 31 height 22
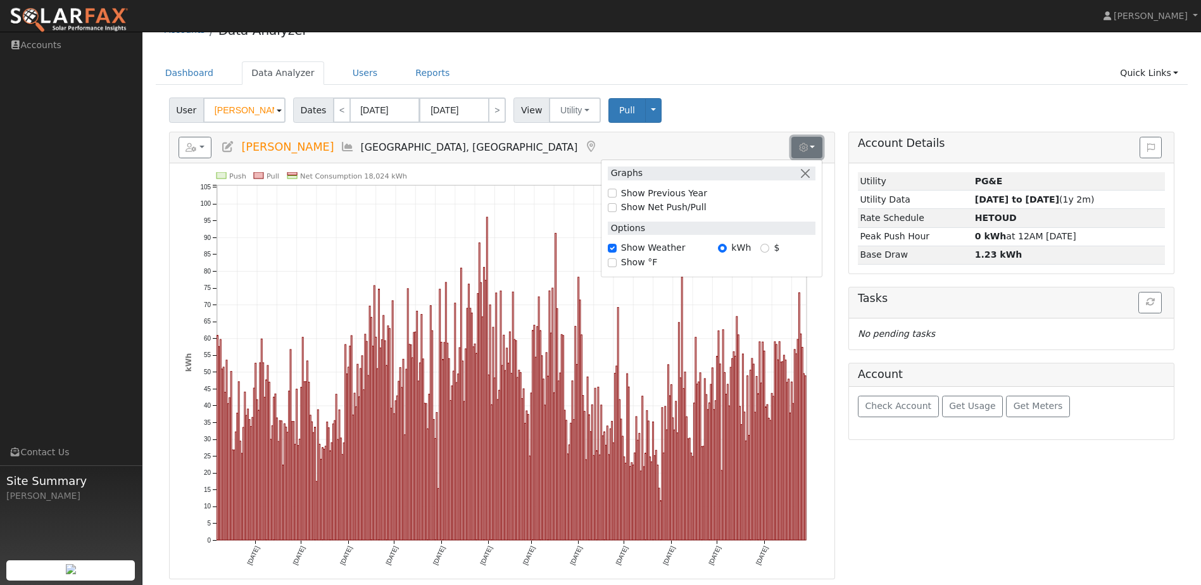
click at [815, 149] on button "button" at bounding box center [806, 148] width 31 height 22
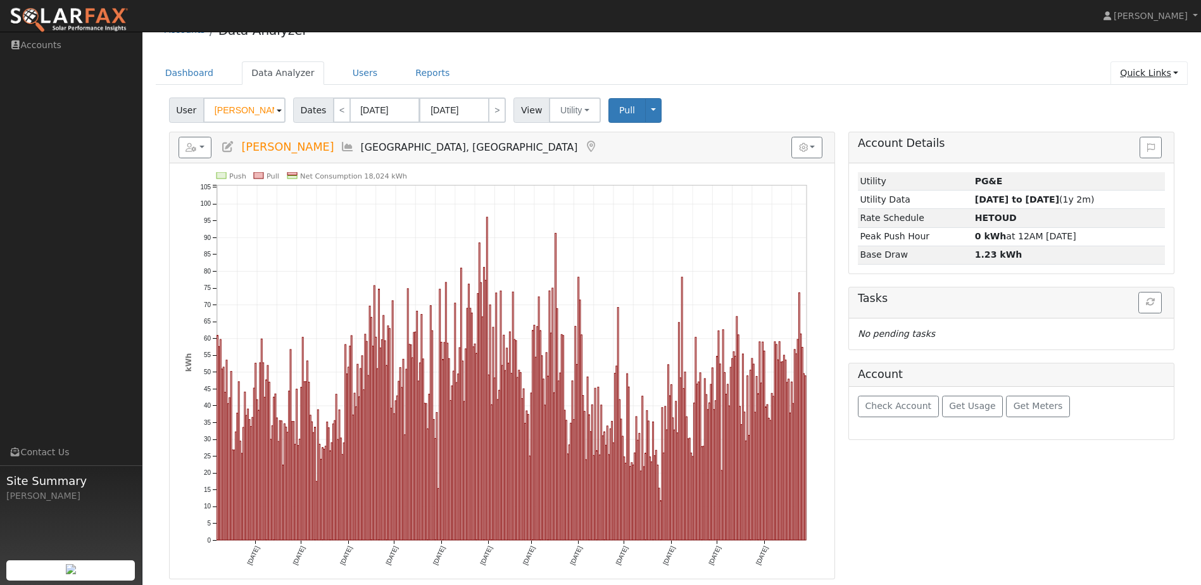
click at [1176, 69] on link "Quick Links" at bounding box center [1149, 72] width 77 height 23
click at [1125, 144] on link "Run a Scenario Report" at bounding box center [1123, 146] width 129 height 18
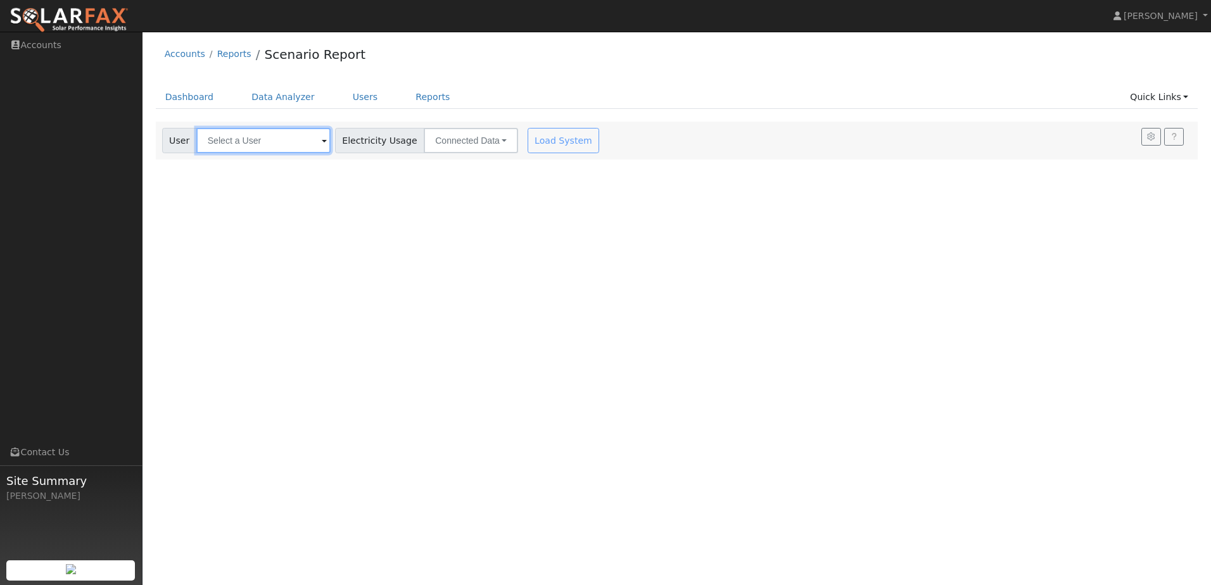
click at [256, 133] on input "text" at bounding box center [263, 140] width 134 height 25
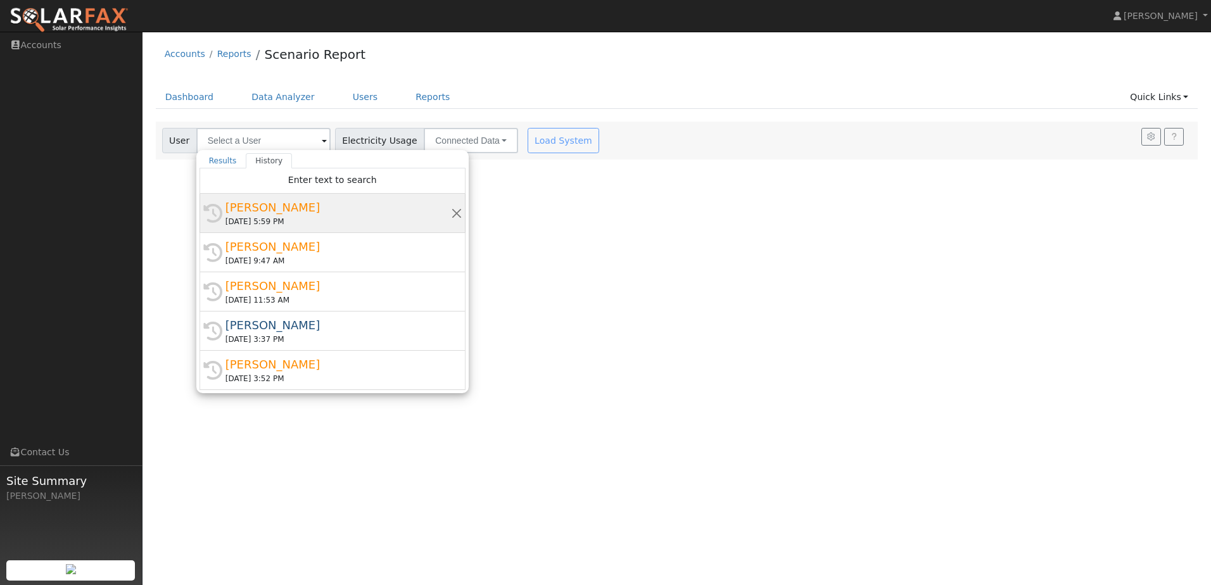
click at [269, 208] on div "[PERSON_NAME]" at bounding box center [337, 207] width 225 height 17
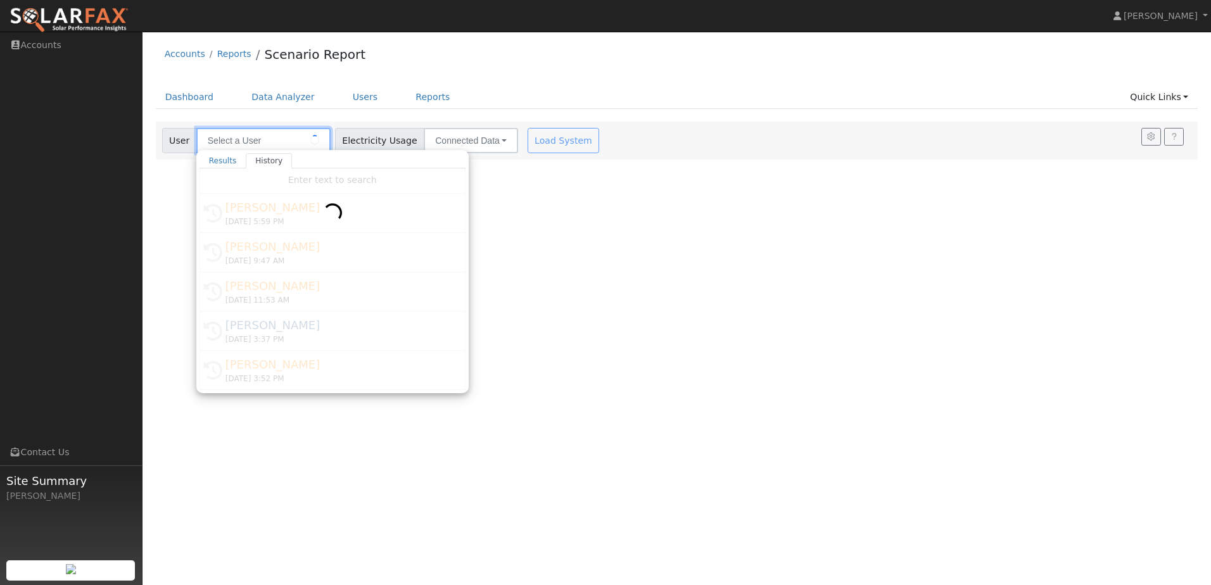
type input "[PERSON_NAME]"
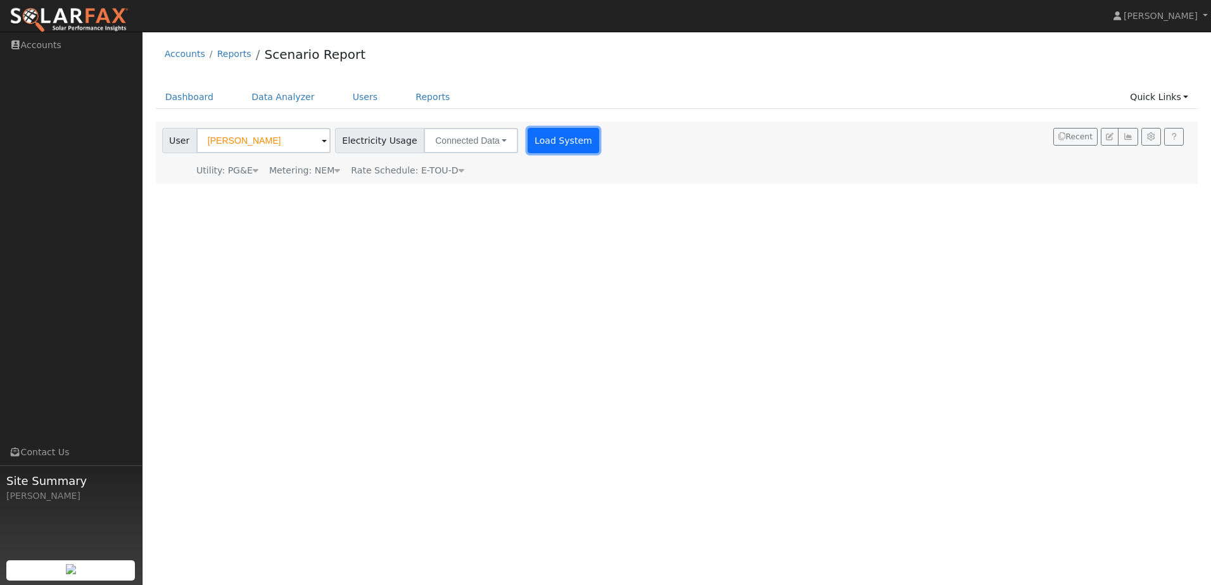
click at [531, 142] on button "Load System" at bounding box center [563, 140] width 72 height 25
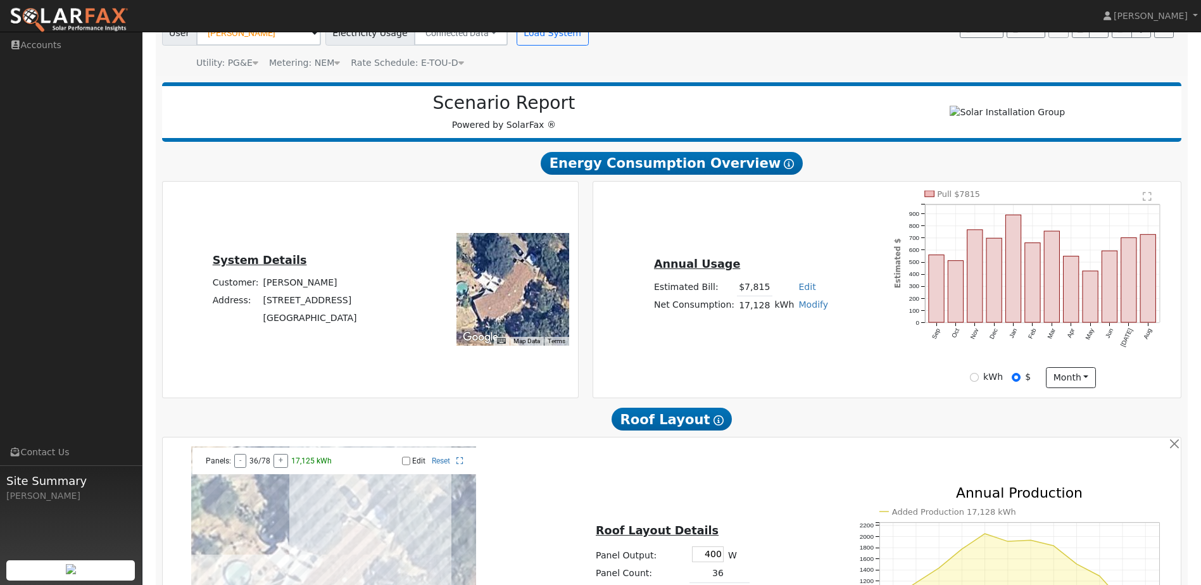
scroll to position [424, 0]
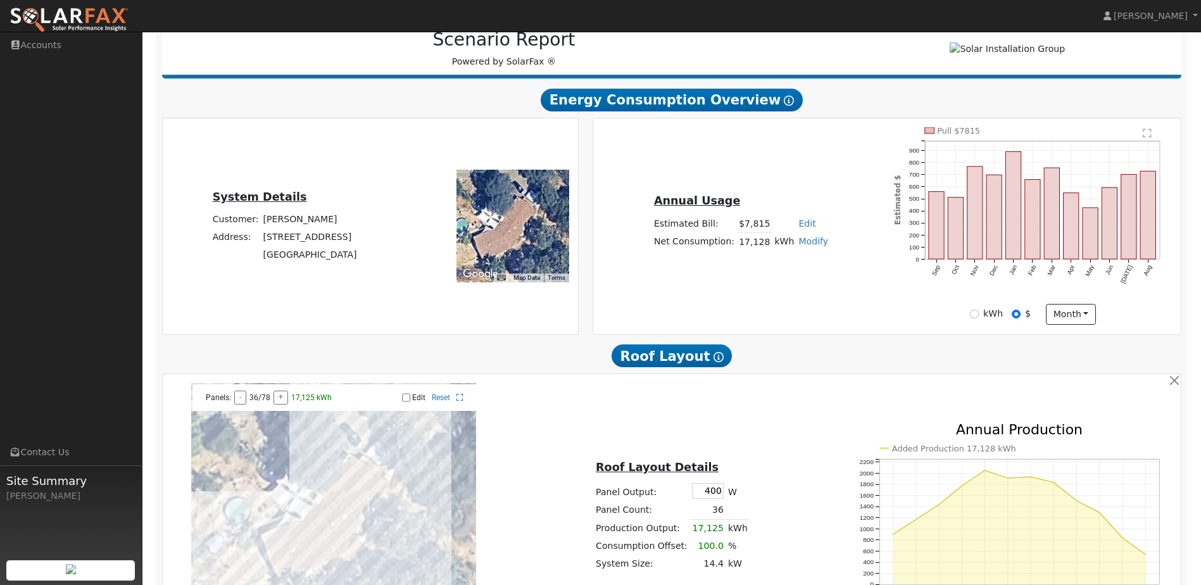
click at [94, 114] on ul "Navigation Accounts Links Contact Us Site Summary [PERSON_NAME]" at bounding box center [71, 324] width 142 height 585
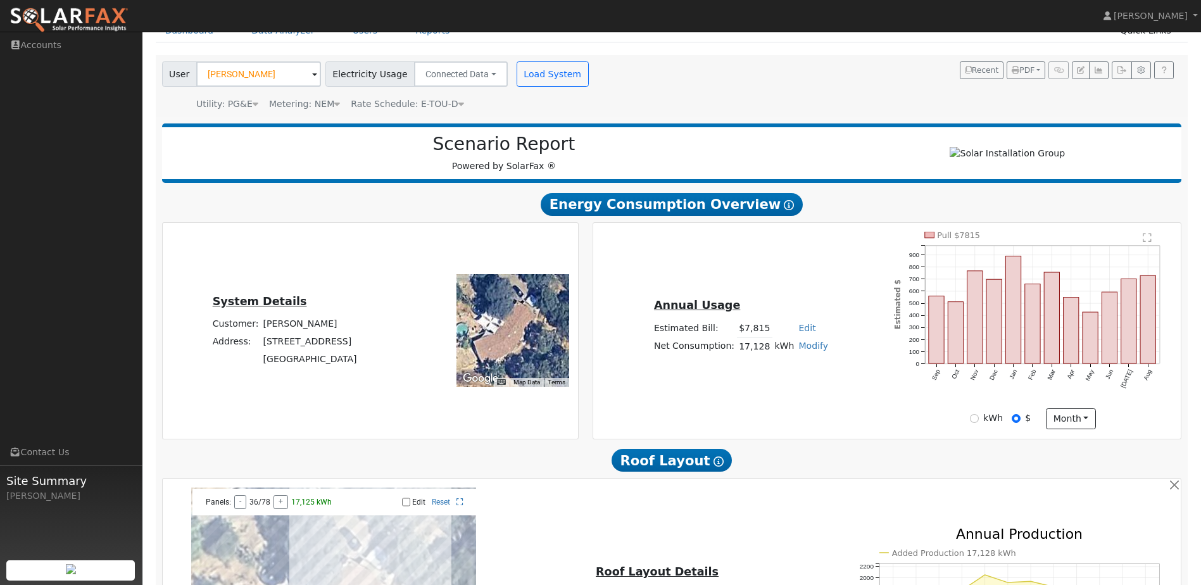
scroll to position [0, 0]
